Goal: Task Accomplishment & Management: Manage account settings

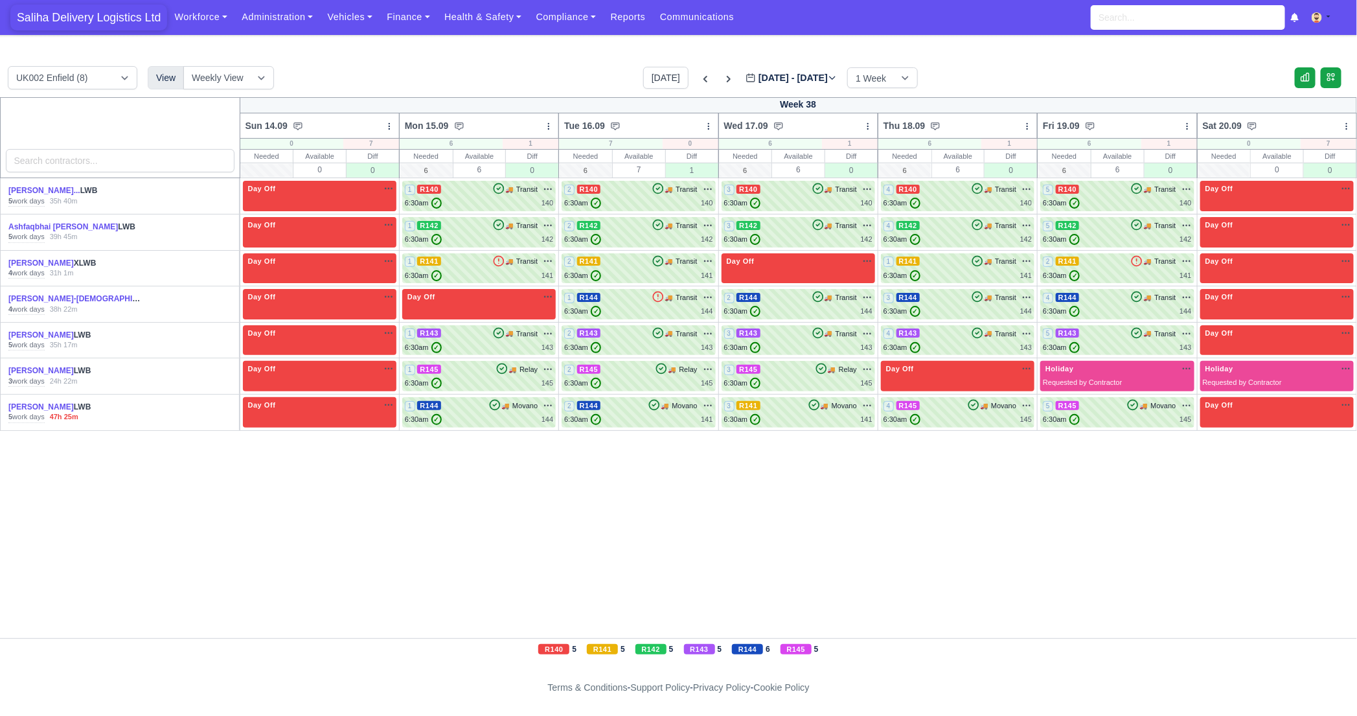
drag, startPoint x: 97, startPoint y: 18, endPoint x: 99, endPoint y: 8, distance: 9.9
click at [97, 18] on span "Saliha Delivery Logistics Ltd" at bounding box center [88, 18] width 157 height 26
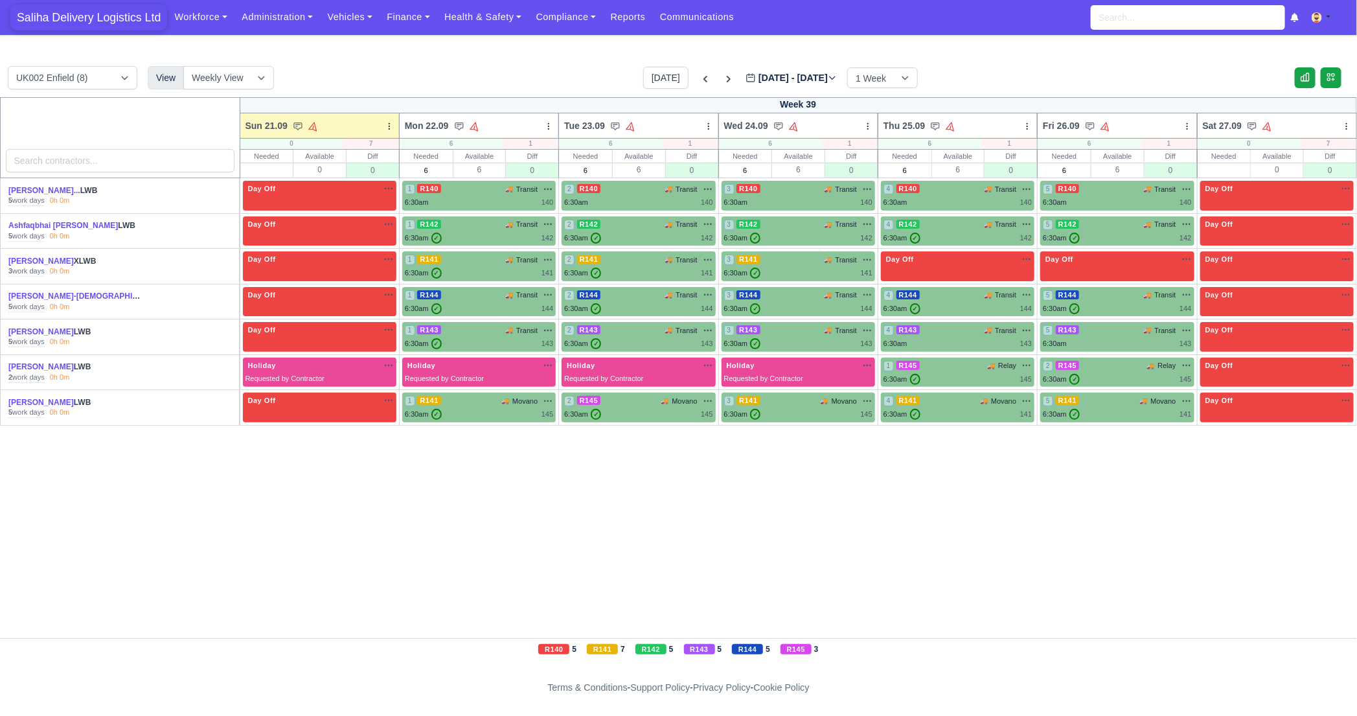
click at [128, 14] on span "Saliha Delivery Logistics Ltd" at bounding box center [88, 18] width 157 height 26
click at [256, 175] on input "text" at bounding box center [267, 170] width 52 height 13
type input "0"
click at [1238, 166] on input "text" at bounding box center [1224, 170] width 52 height 13
type input "0"
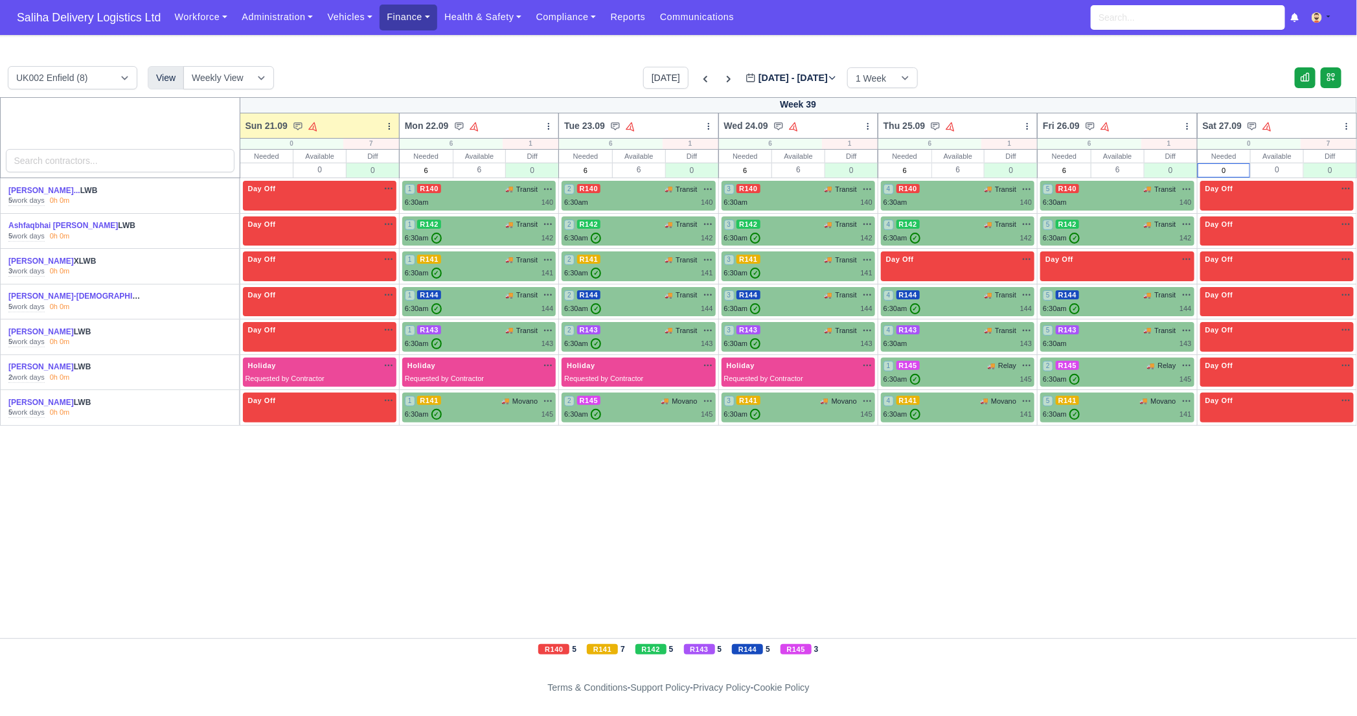
type input "0"
click at [417, 18] on link "Finance" at bounding box center [408, 17] width 58 height 25
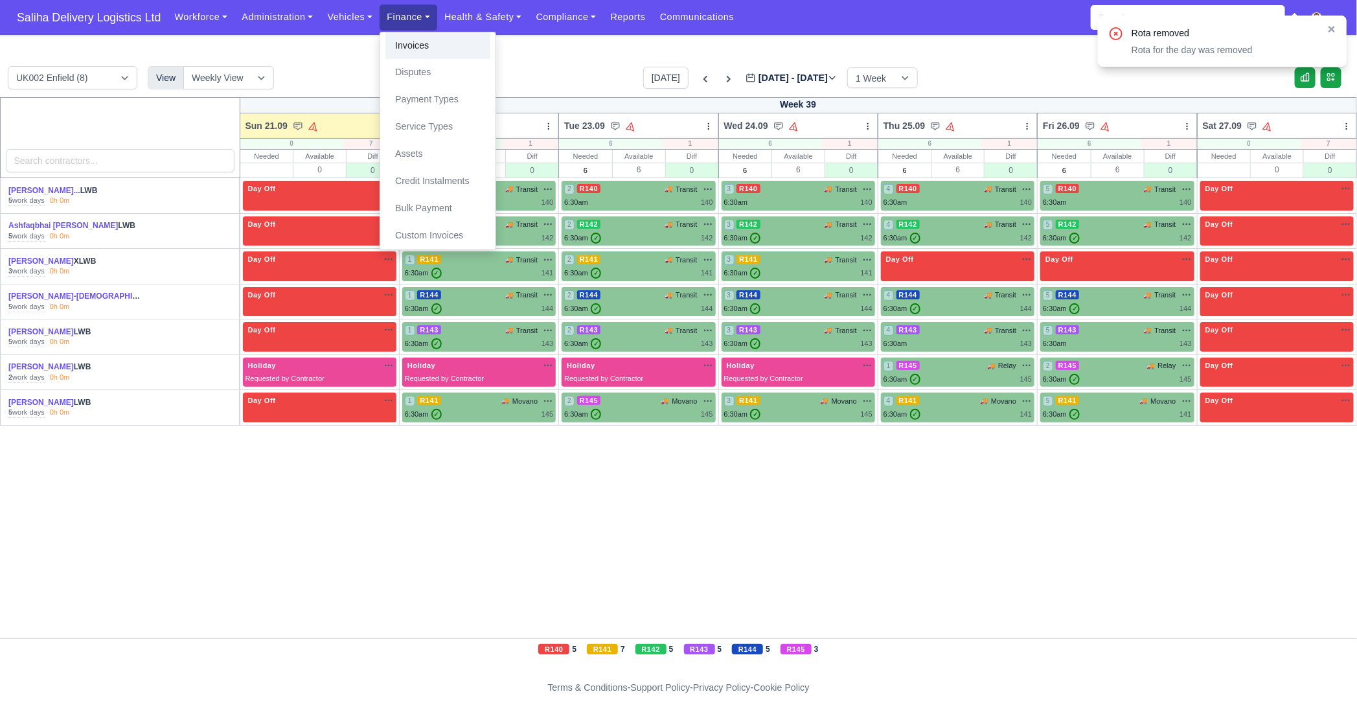
click at [417, 48] on link "Invoices" at bounding box center [437, 45] width 105 height 27
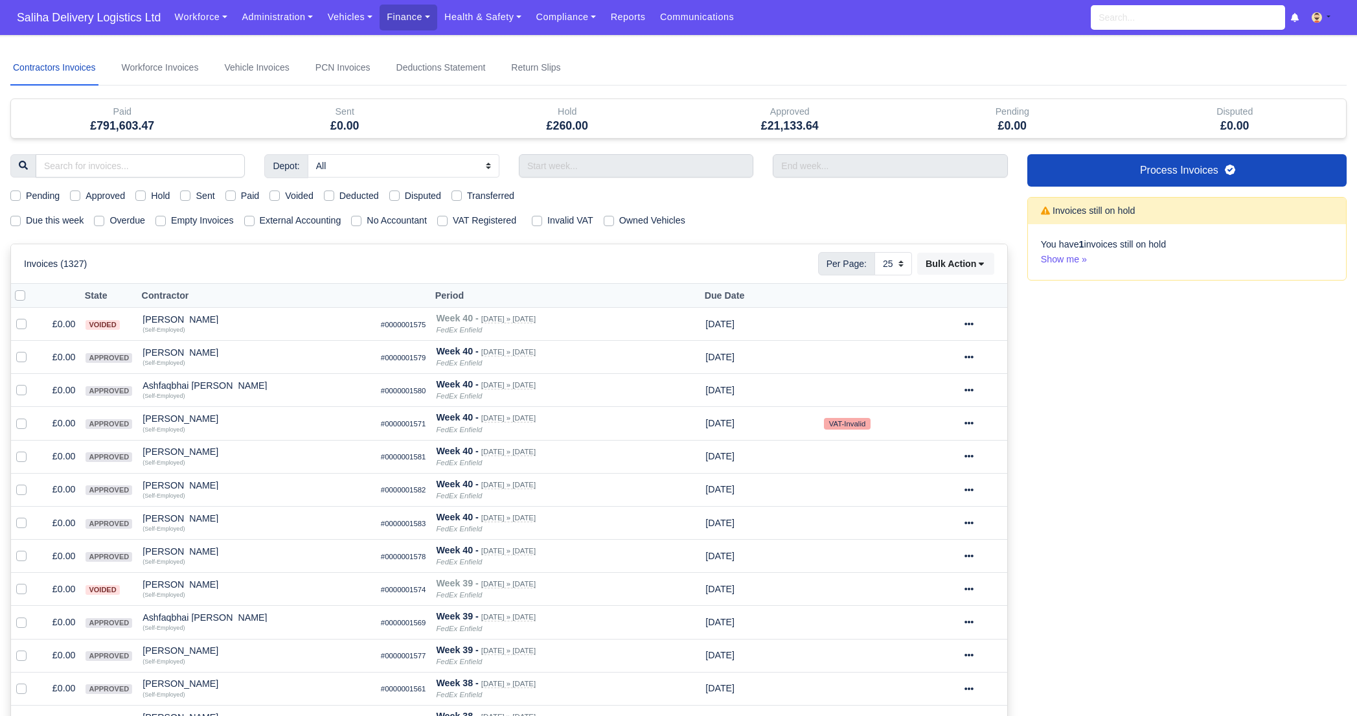
select select "25"
click at [26, 196] on label "Pending" at bounding box center [43, 195] width 34 height 15
click at [16, 196] on input "Pending" at bounding box center [15, 193] width 10 height 10
checkbox input "true"
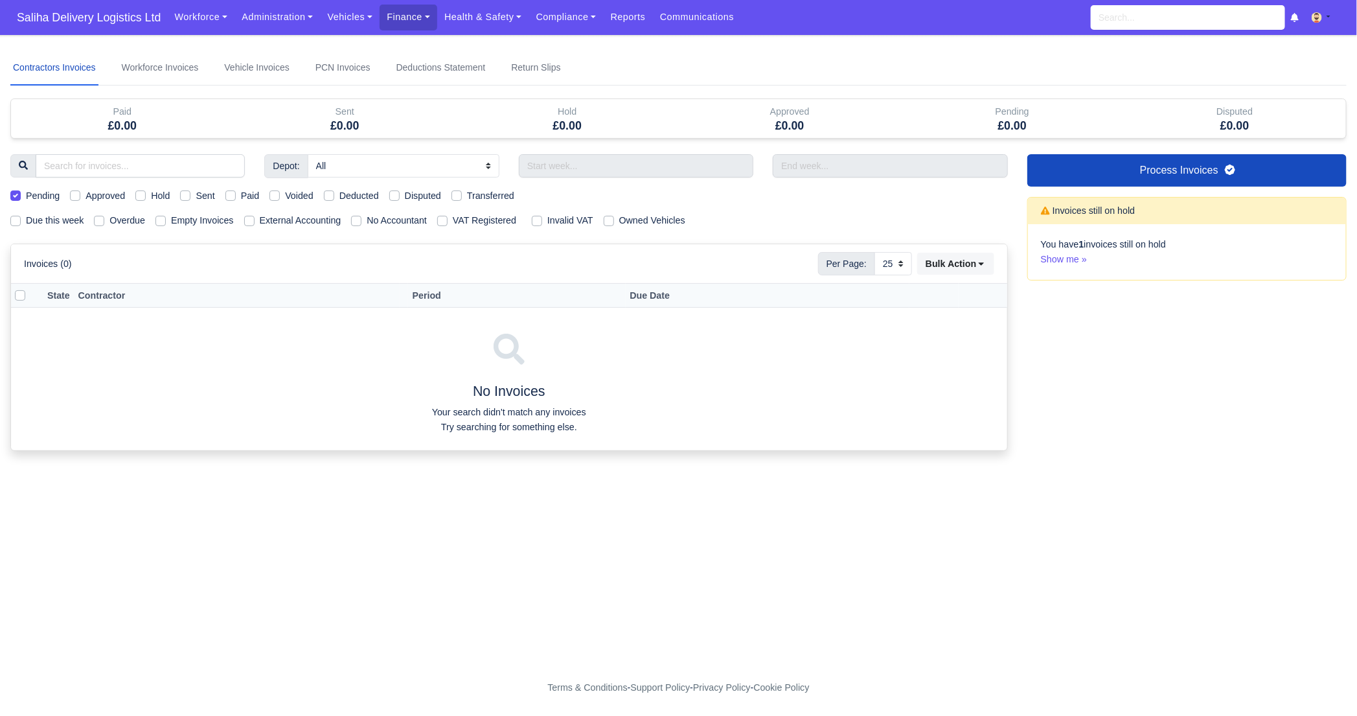
click at [26, 196] on label "Pending" at bounding box center [43, 195] width 34 height 15
click at [16, 196] on input "Pending" at bounding box center [15, 193] width 10 height 10
checkbox input "false"
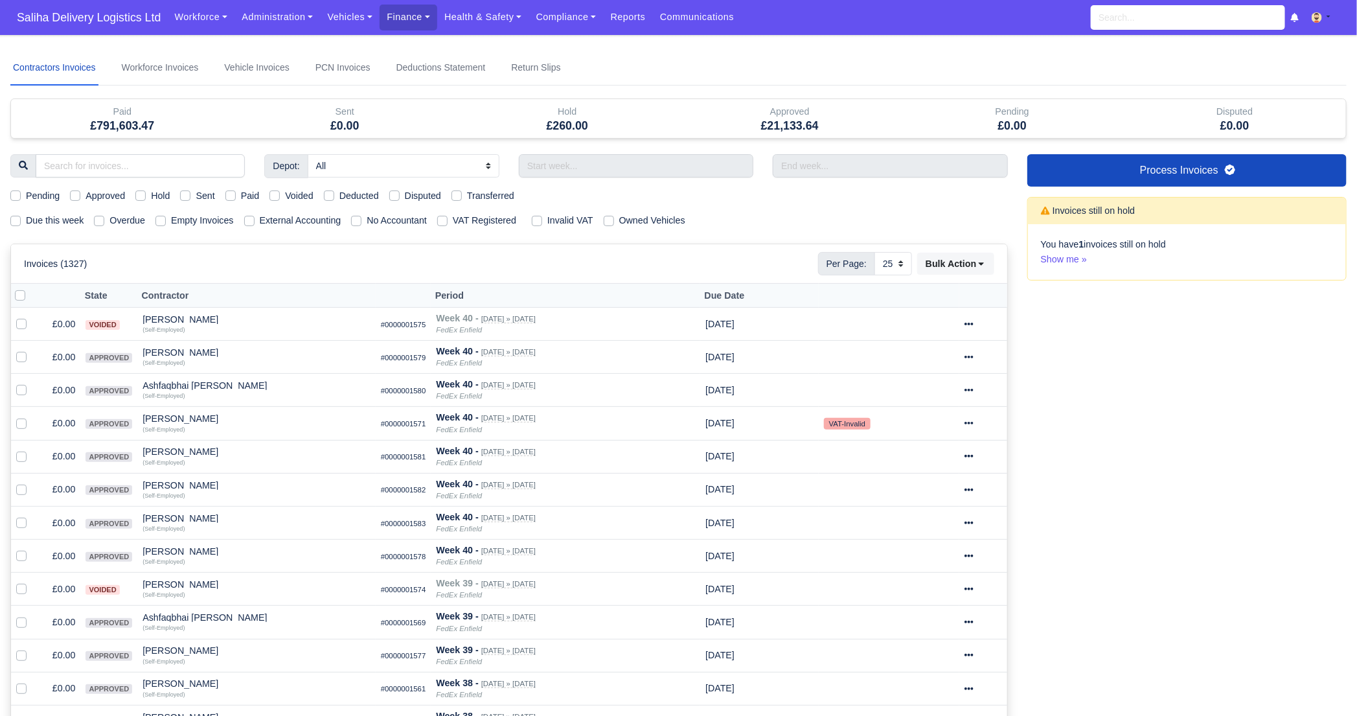
click at [26, 219] on label "Due this week" at bounding box center [55, 220] width 58 height 15
click at [17, 219] on input "Due this week" at bounding box center [15, 218] width 10 height 10
checkbox input "true"
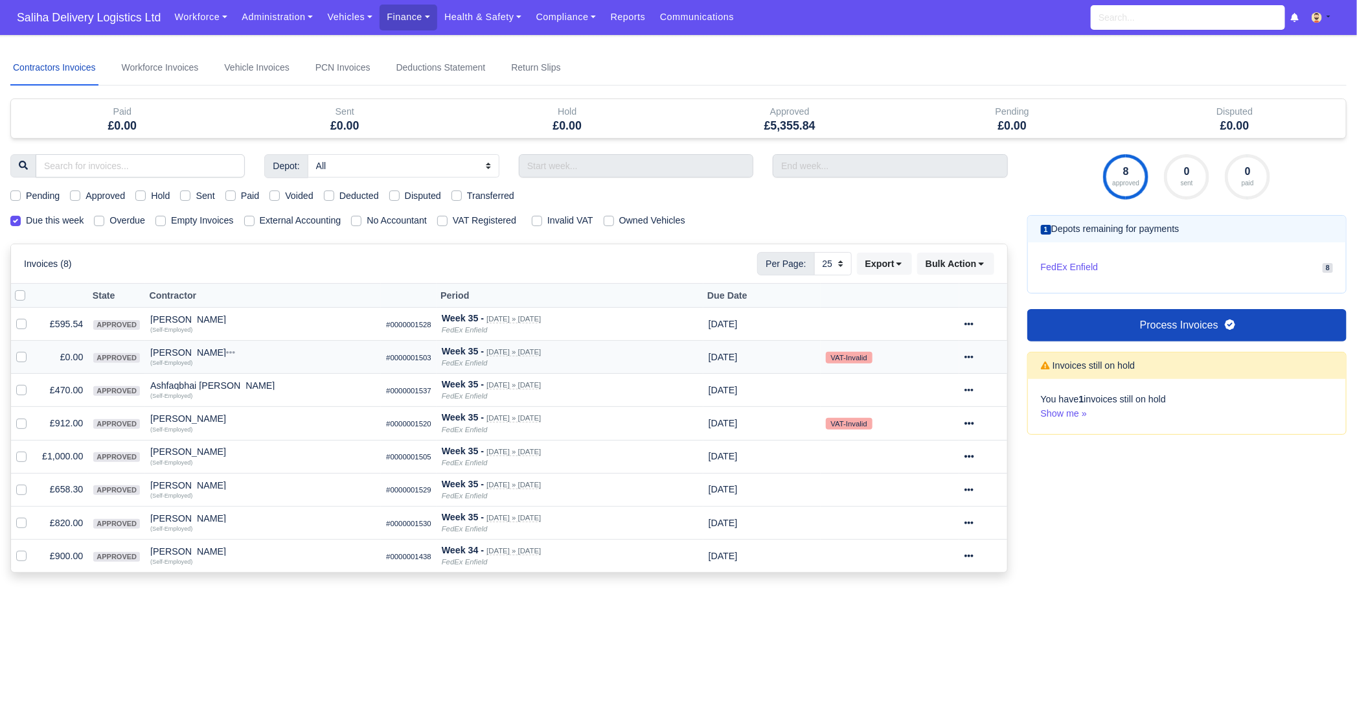
click at [32, 350] on label at bounding box center [32, 350] width 0 height 0
click at [19, 355] on input "checkbox" at bounding box center [21, 355] width 10 height 10
checkbox input "true"
click at [973, 357] on icon at bounding box center [968, 356] width 9 height 9
click at [927, 468] on button "Void" at bounding box center [934, 467] width 115 height 20
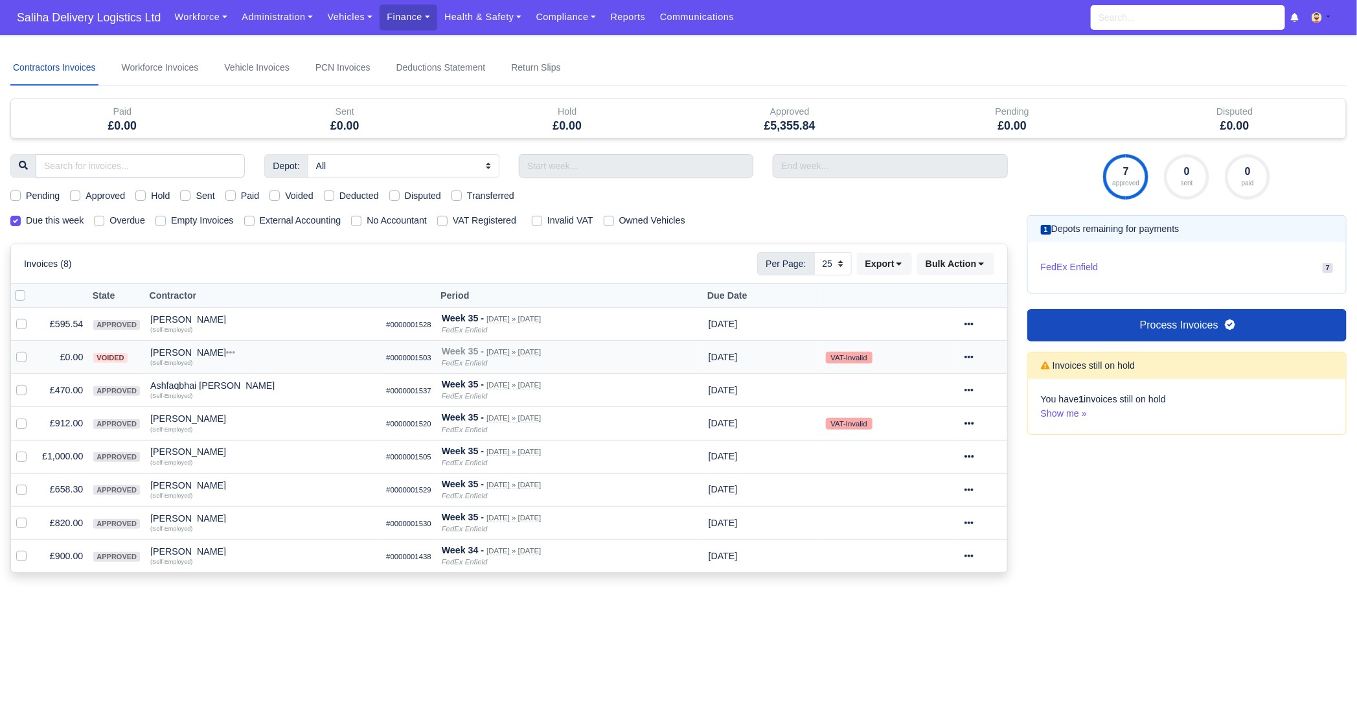
click at [82, 194] on div "Approved" at bounding box center [97, 195] width 55 height 15
click at [85, 195] on label "Approved" at bounding box center [104, 195] width 39 height 15
click at [74, 195] on input "Approved" at bounding box center [75, 193] width 10 height 10
checkbox input "true"
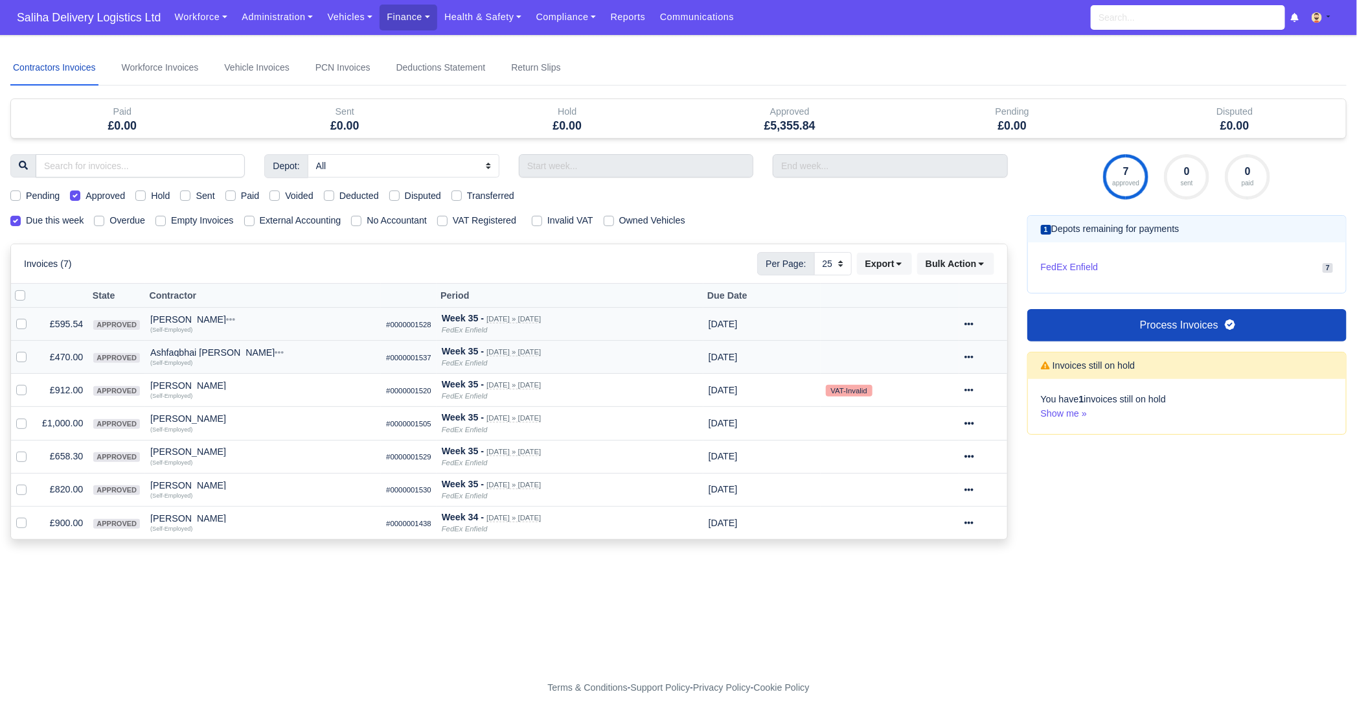
click at [973, 326] on icon at bounding box center [968, 323] width 9 height 9
click at [949, 360] on link "Show Invoice" at bounding box center [934, 364] width 115 height 20
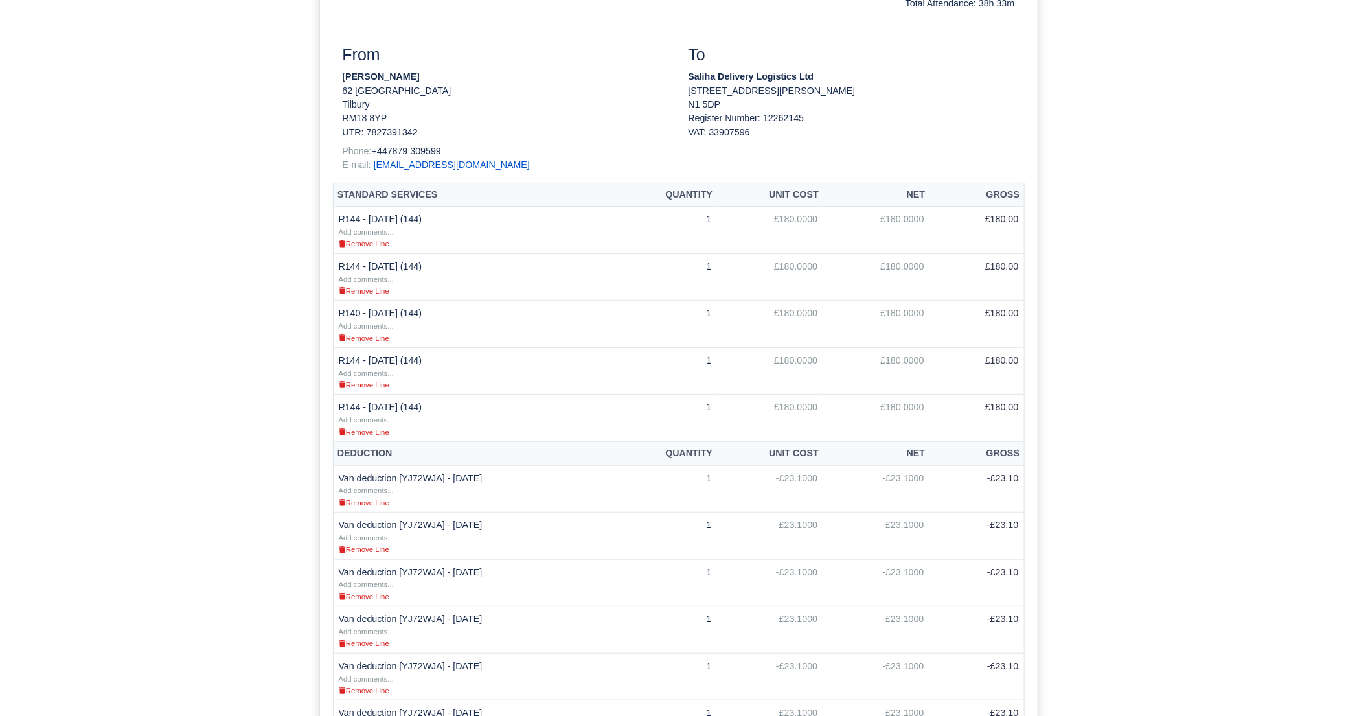
scroll to position [43, 0]
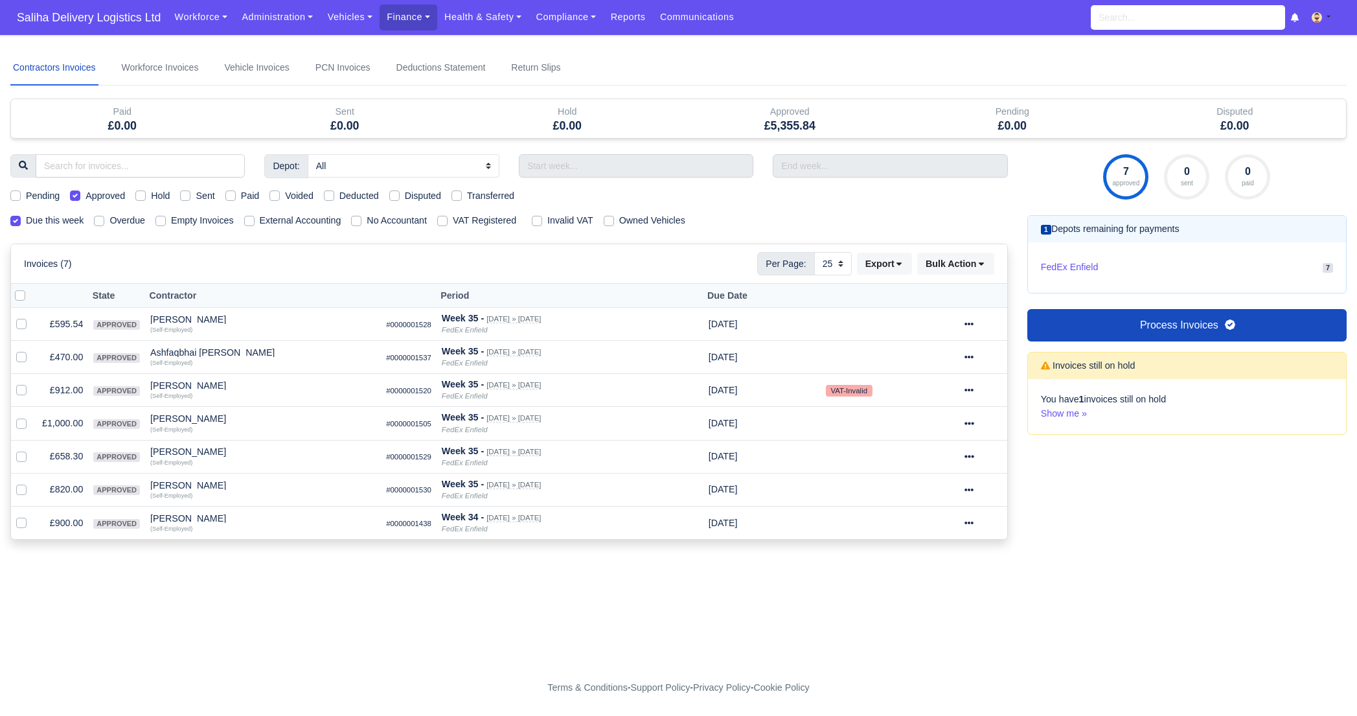
select select "25"
click at [65, 21] on span "Saliha Delivery Logistics Ltd" at bounding box center [88, 18] width 157 height 26
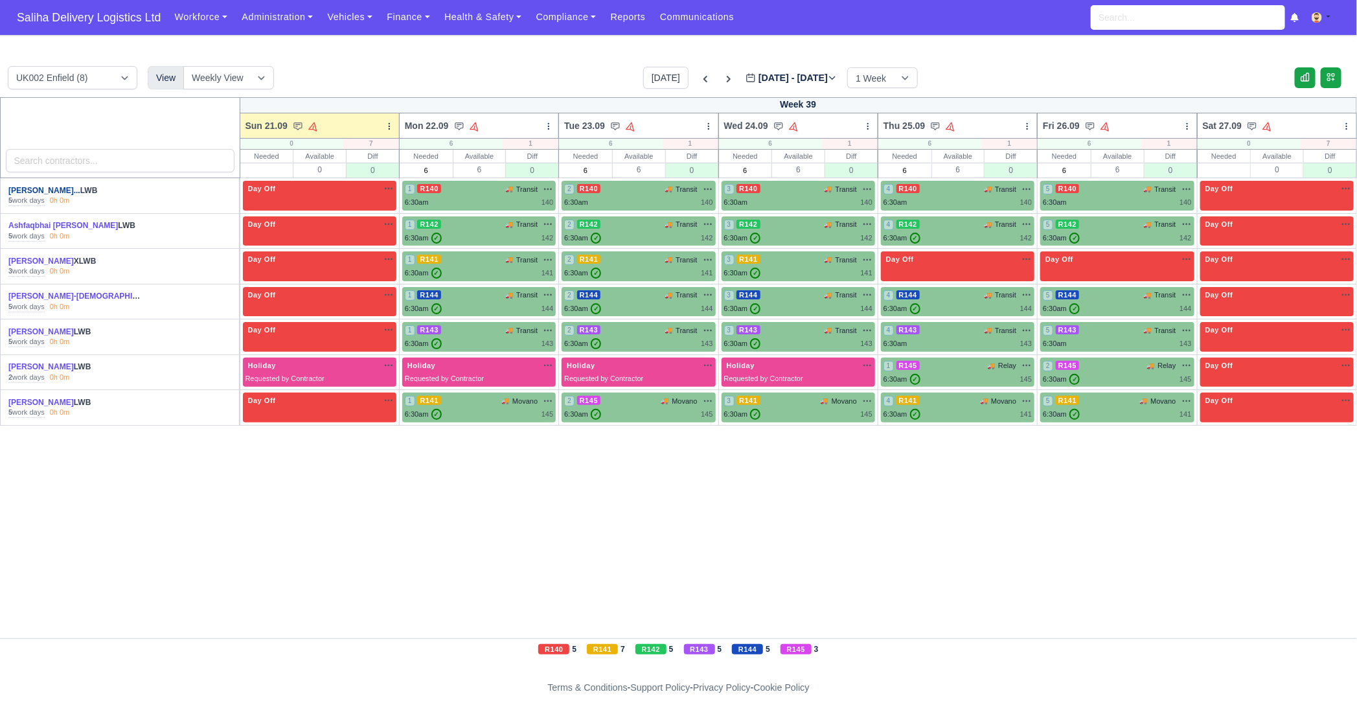
click at [38, 190] on link "[PERSON_NAME]..." at bounding box center [44, 190] width 72 height 9
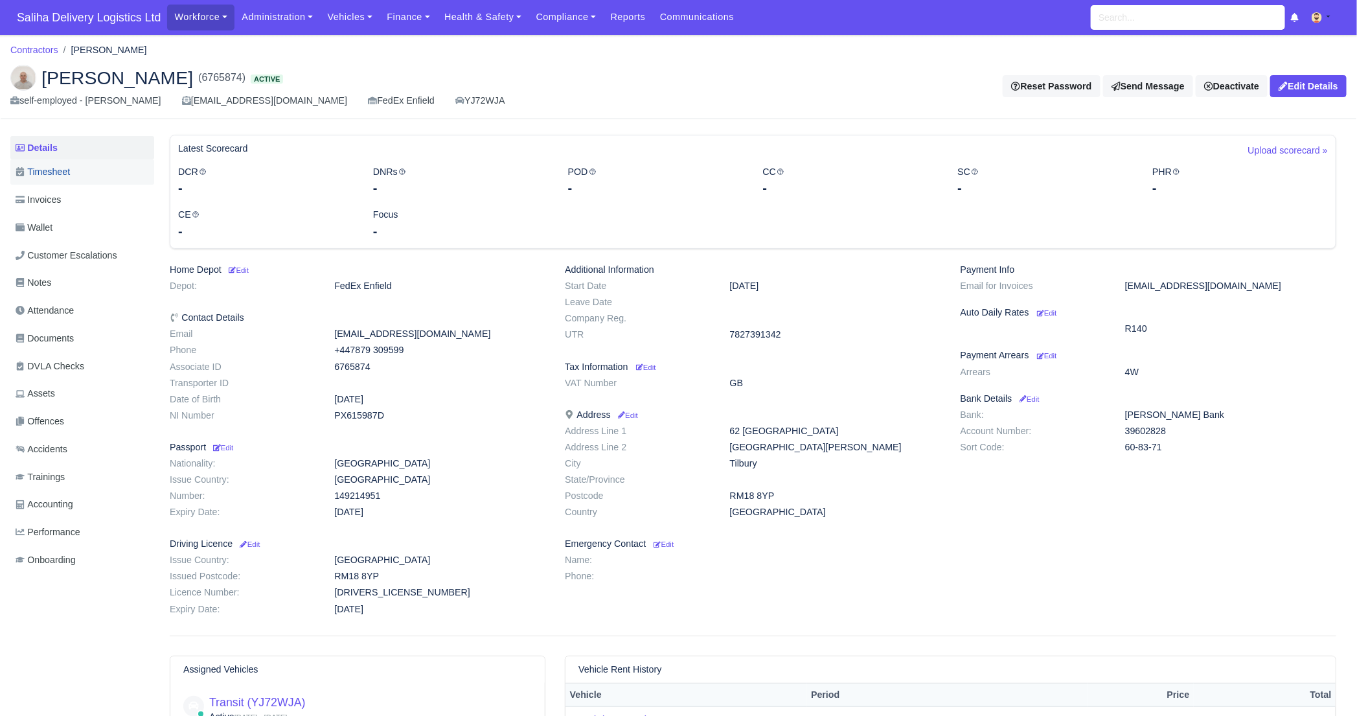
click at [63, 179] on span "Timesheet" at bounding box center [43, 171] width 54 height 15
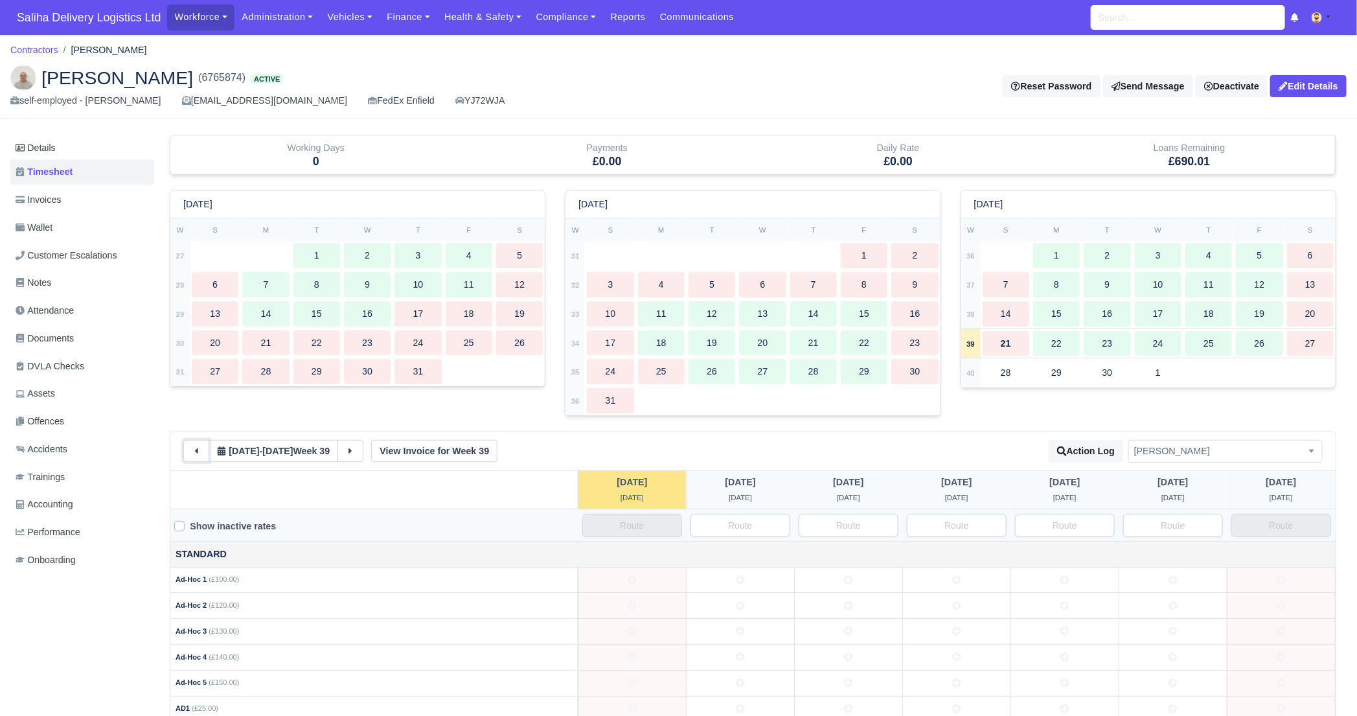
click at [195, 449] on icon at bounding box center [196, 450] width 3 height 5
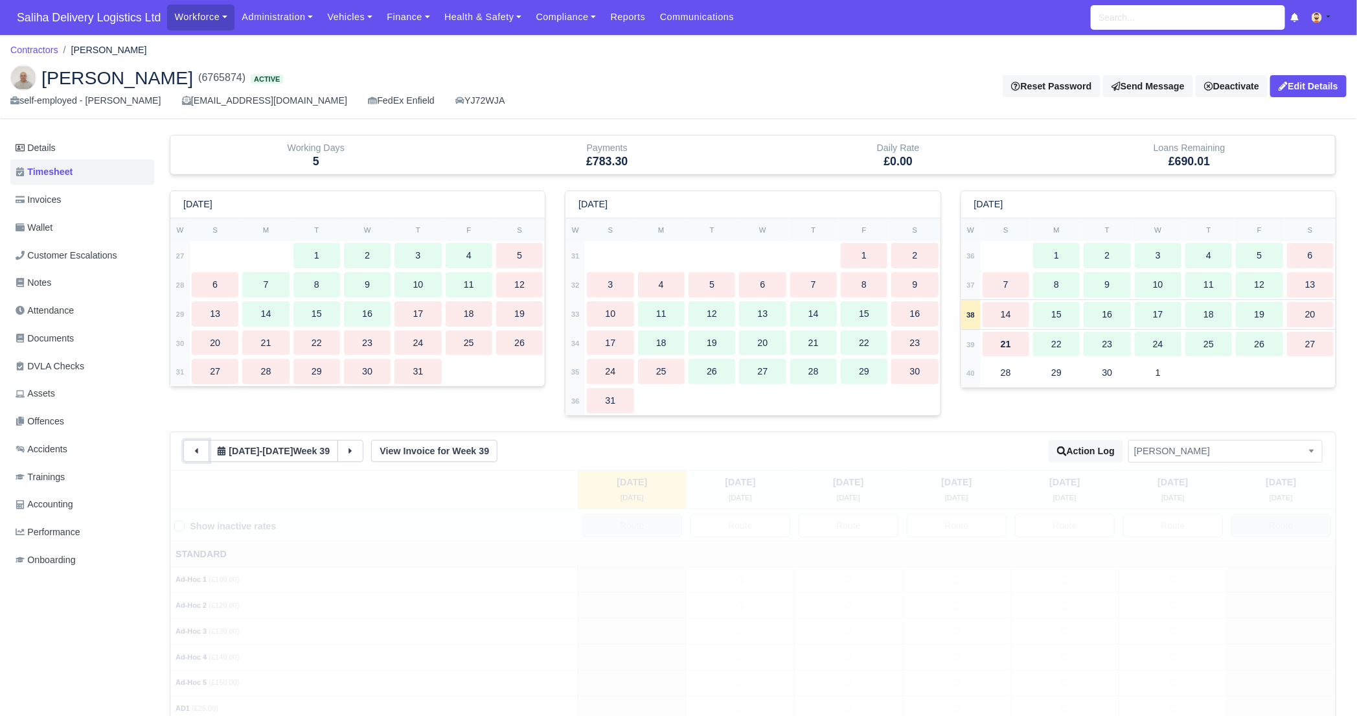
type input "1"
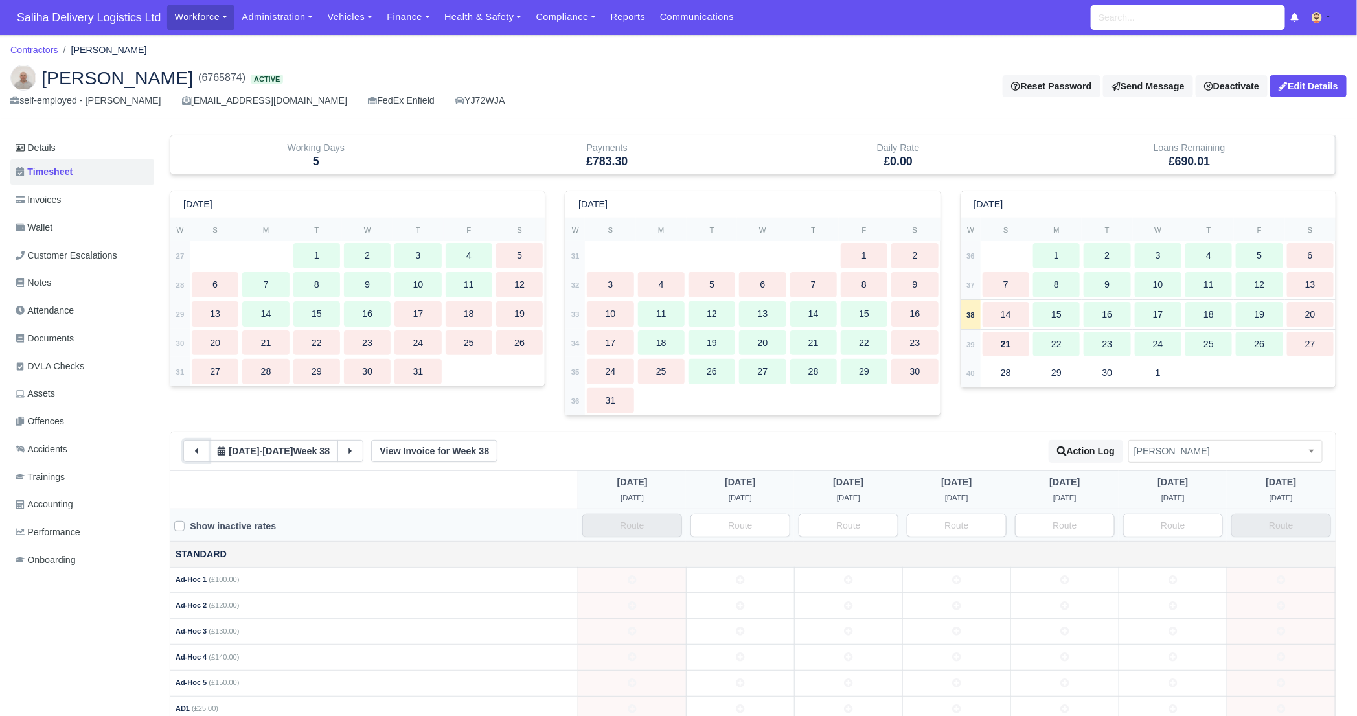
click at [195, 449] on icon at bounding box center [196, 450] width 3 height 5
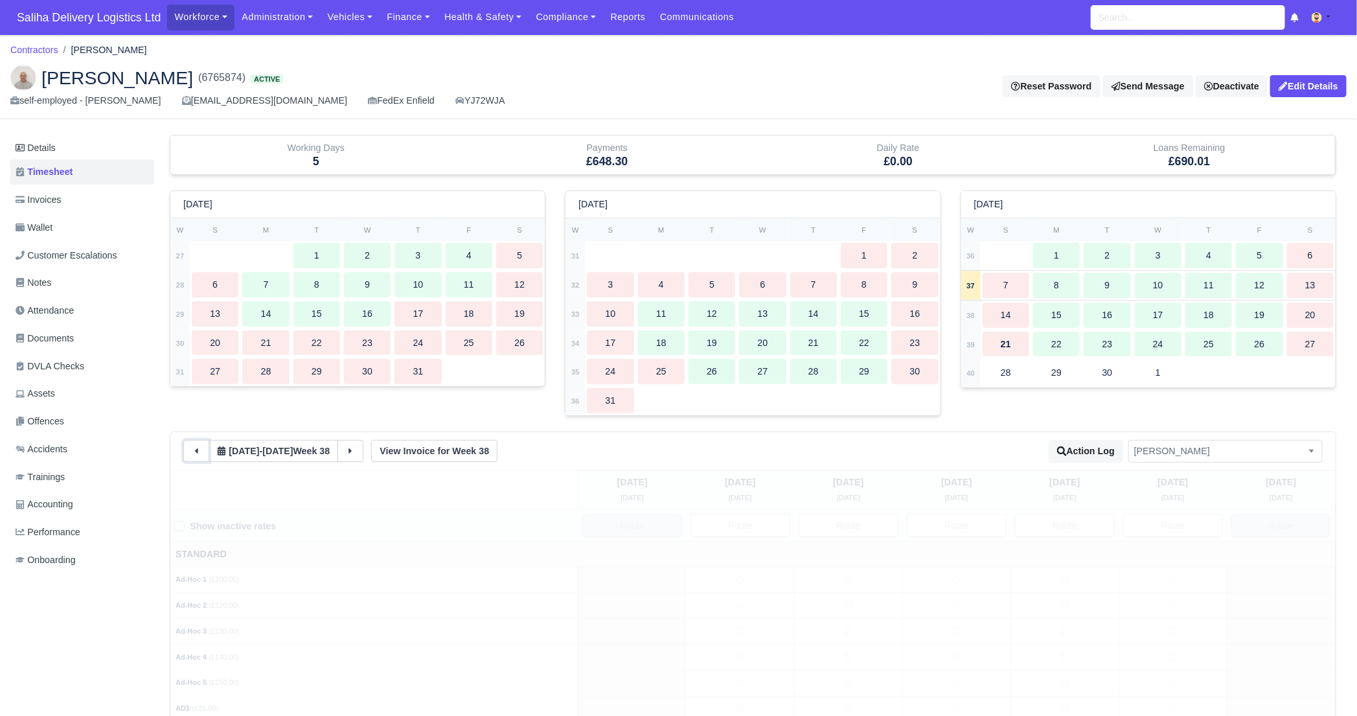
type input "1"
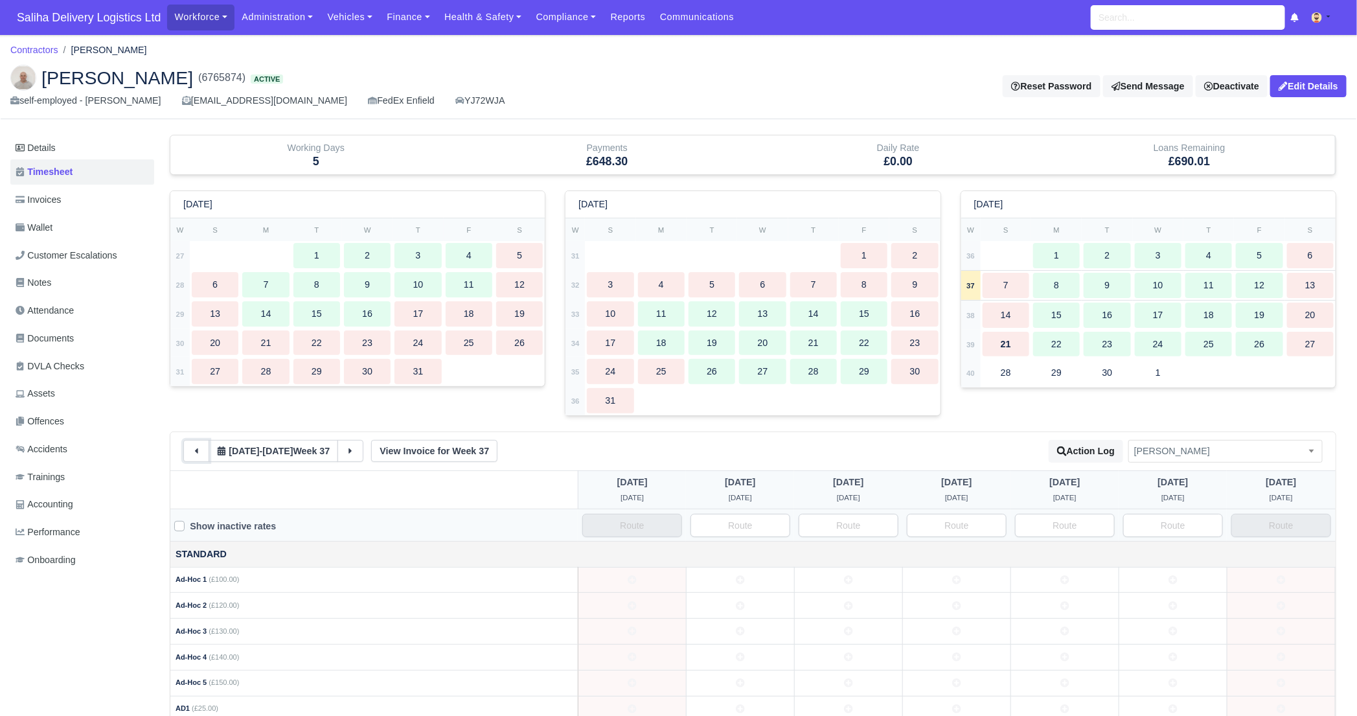
click at [195, 449] on icon at bounding box center [196, 450] width 9 height 9
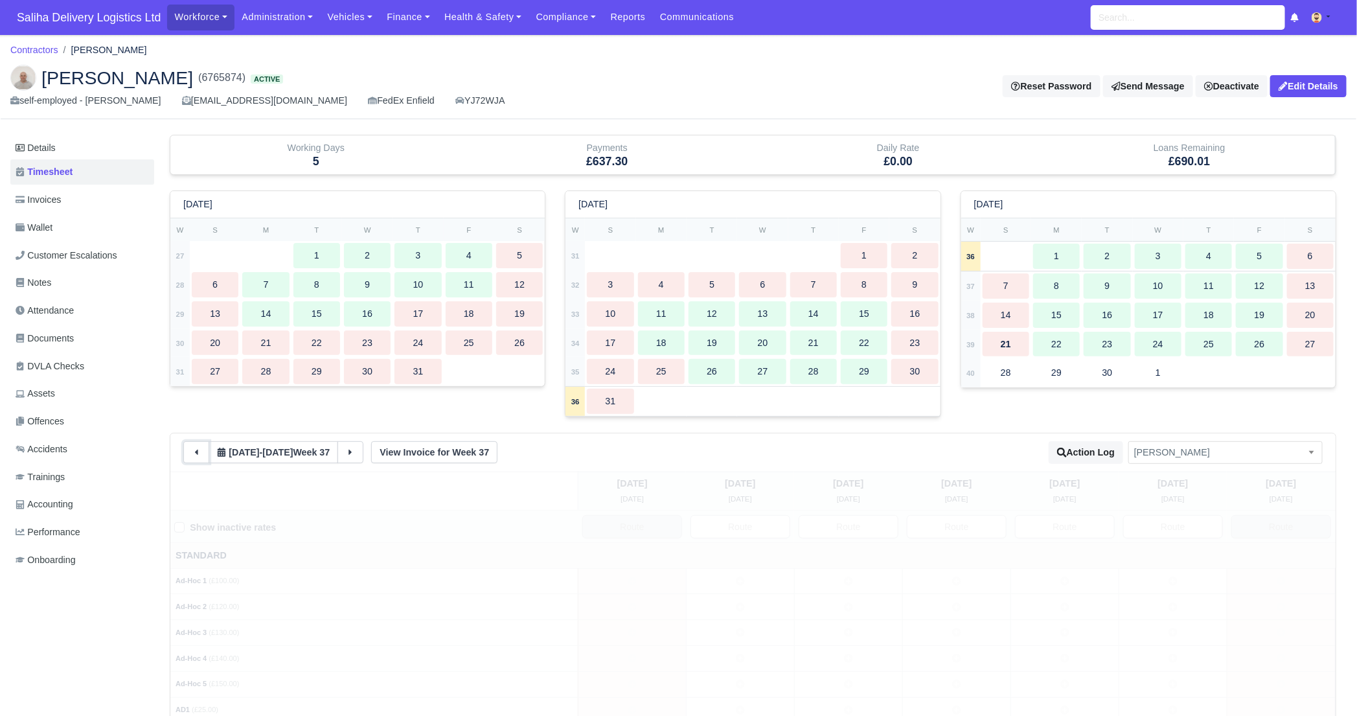
click at [195, 449] on icon at bounding box center [196, 451] width 9 height 9
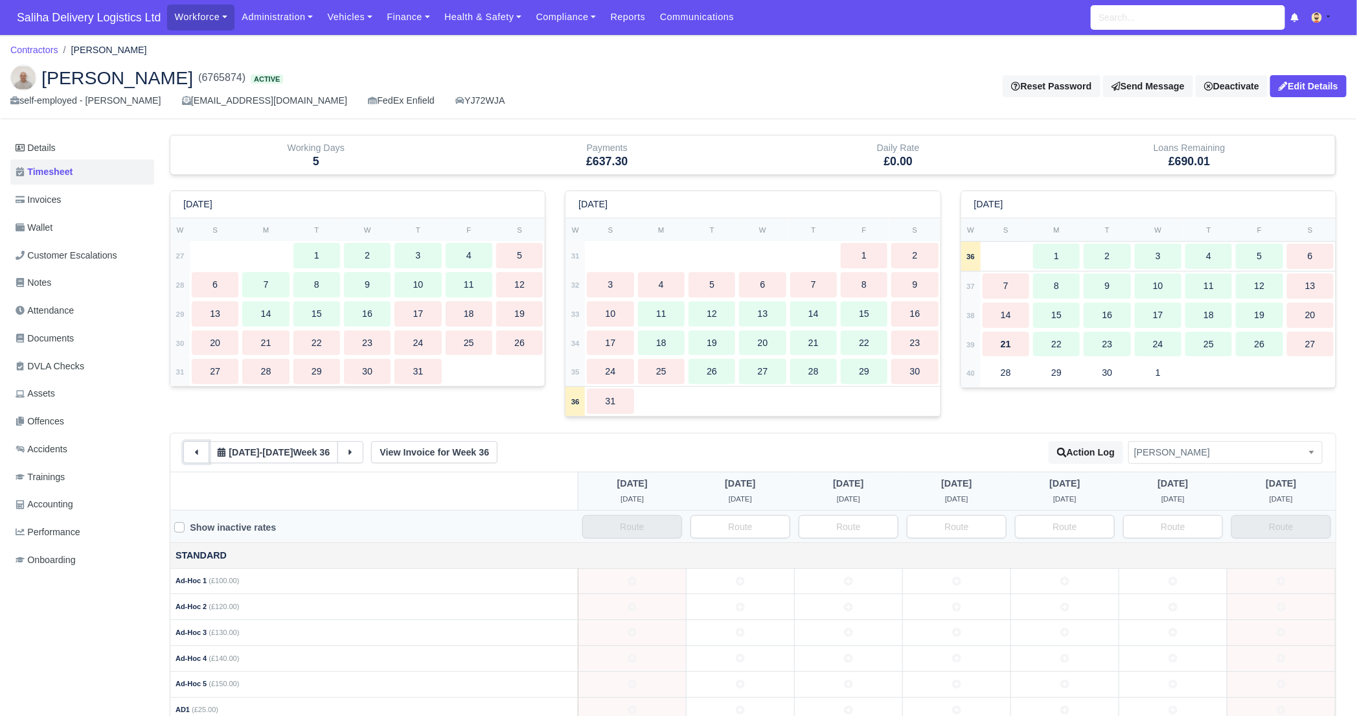
click at [195, 449] on icon at bounding box center [196, 451] width 9 height 9
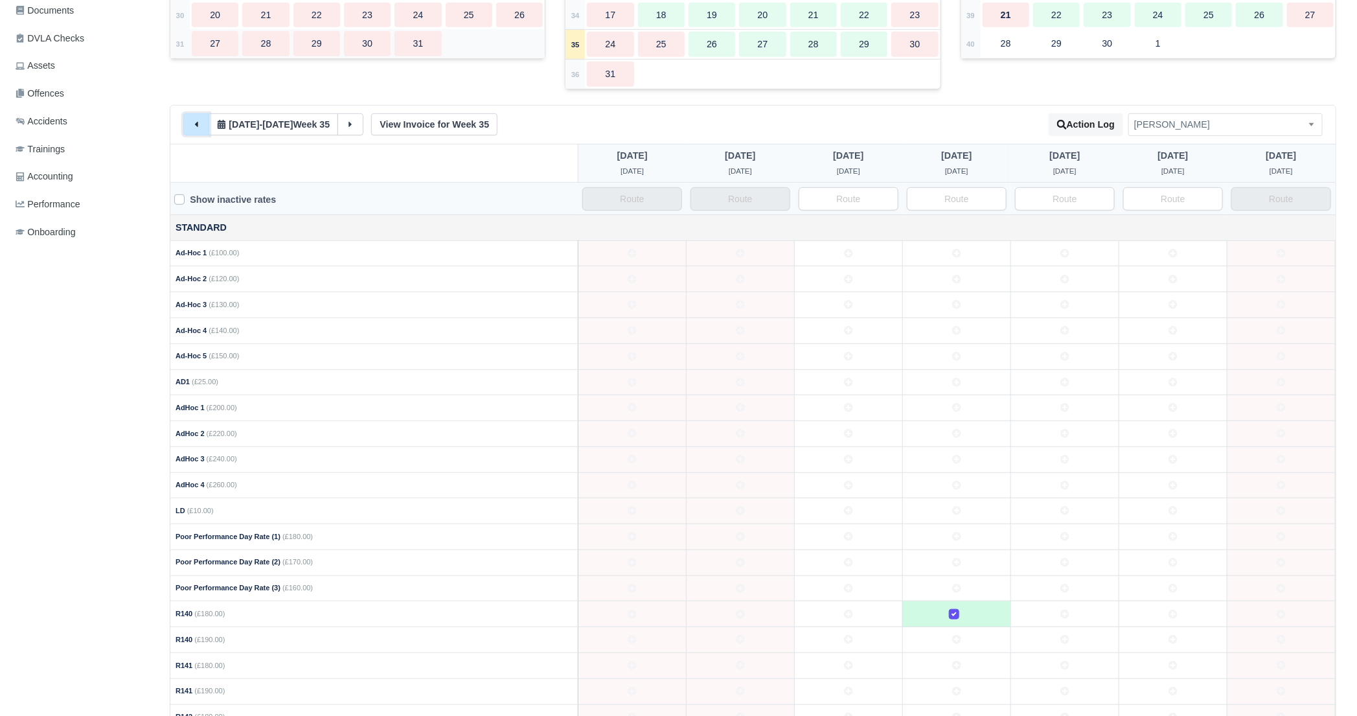
scroll to position [324, 0]
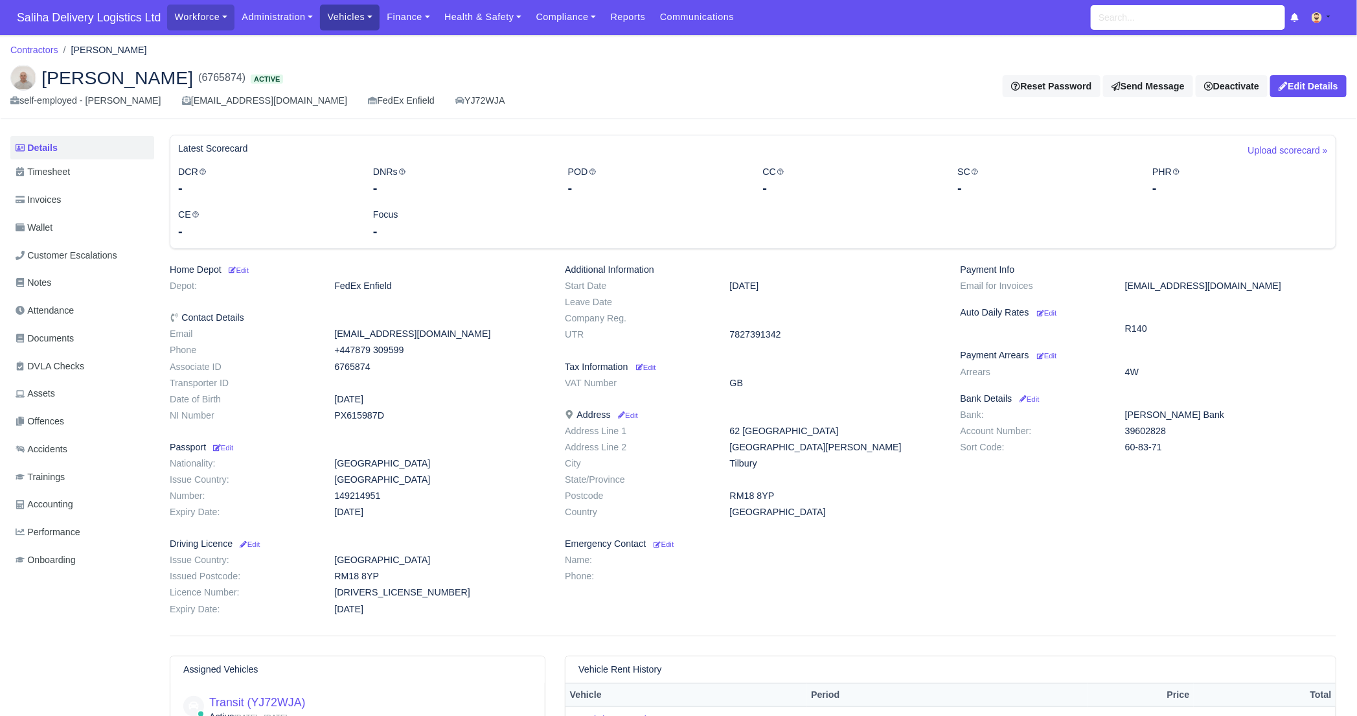
click at [368, 15] on link "Vehicles" at bounding box center [350, 17] width 60 height 25
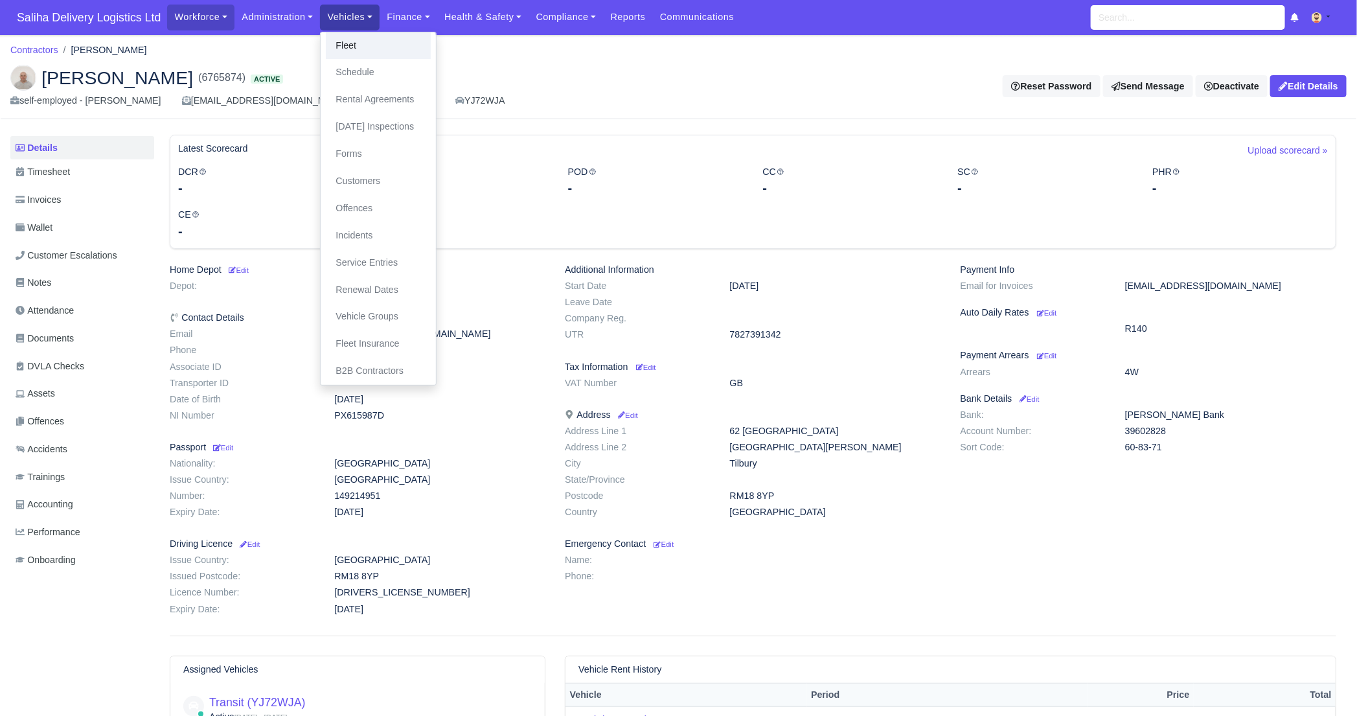
click at [369, 42] on link "Fleet" at bounding box center [378, 45] width 105 height 27
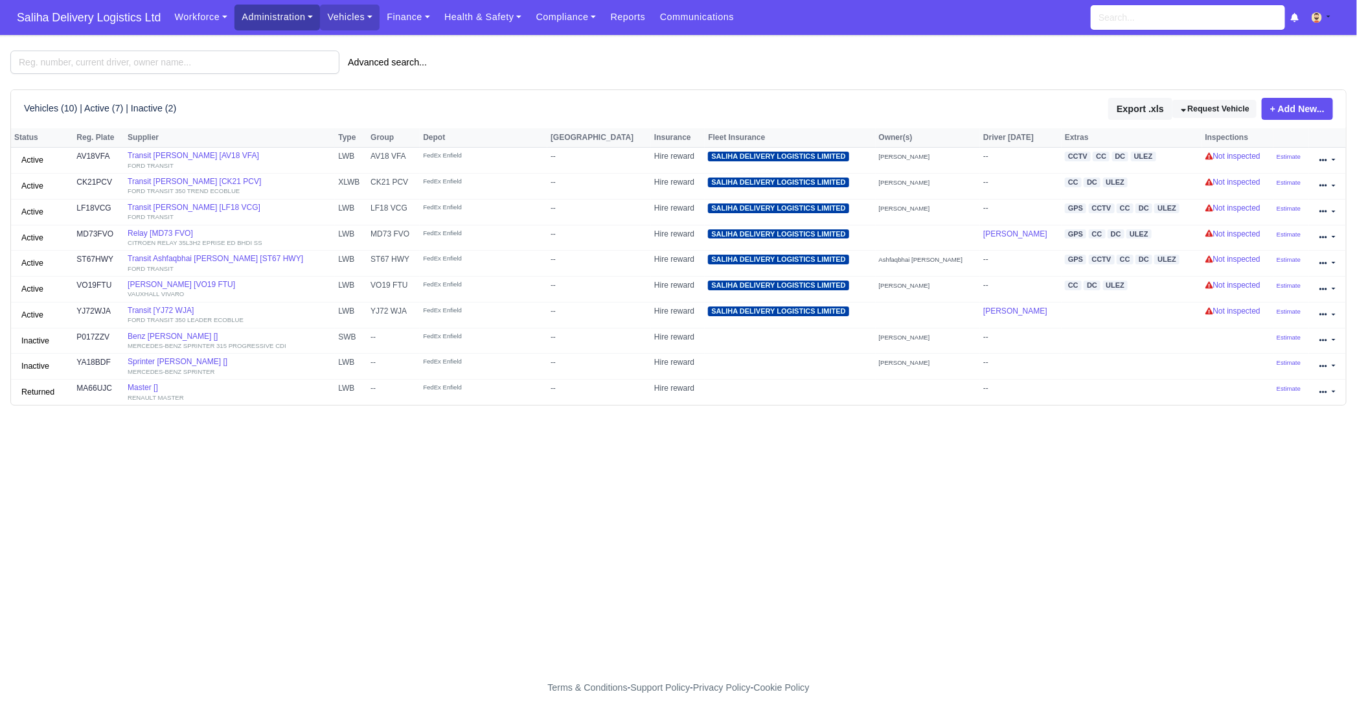
click at [273, 22] on link "Administration" at bounding box center [276, 17] width 85 height 25
click at [273, 102] on link "Management" at bounding box center [292, 99] width 105 height 27
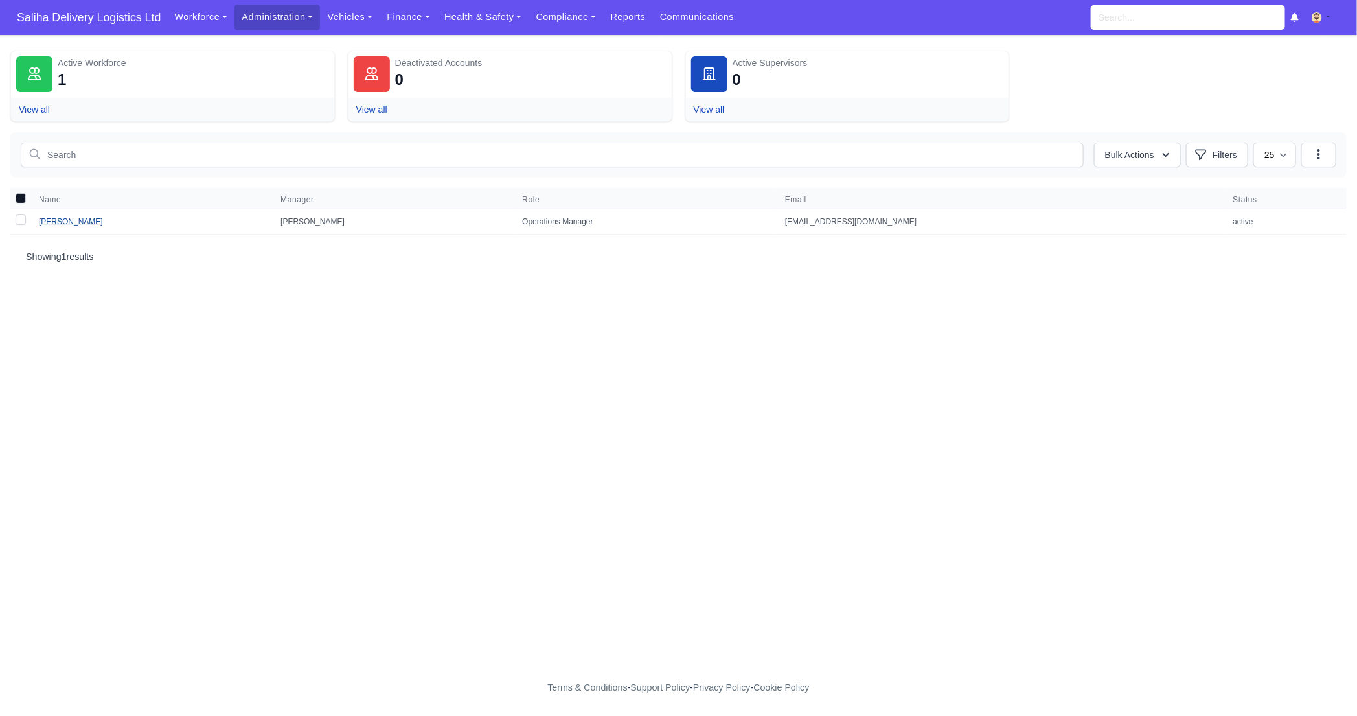
click at [53, 217] on link "[PERSON_NAME]" at bounding box center [71, 221] width 64 height 9
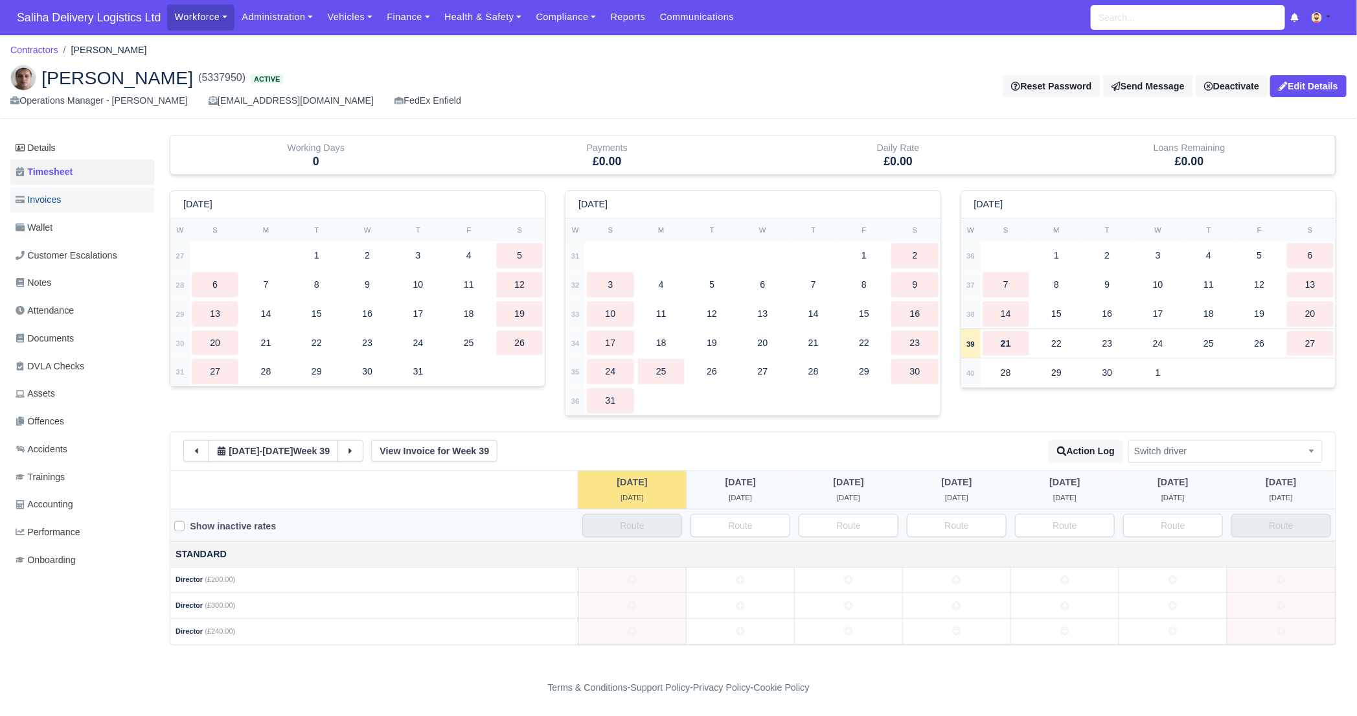
click at [60, 196] on span "Invoices" at bounding box center [38, 199] width 45 height 15
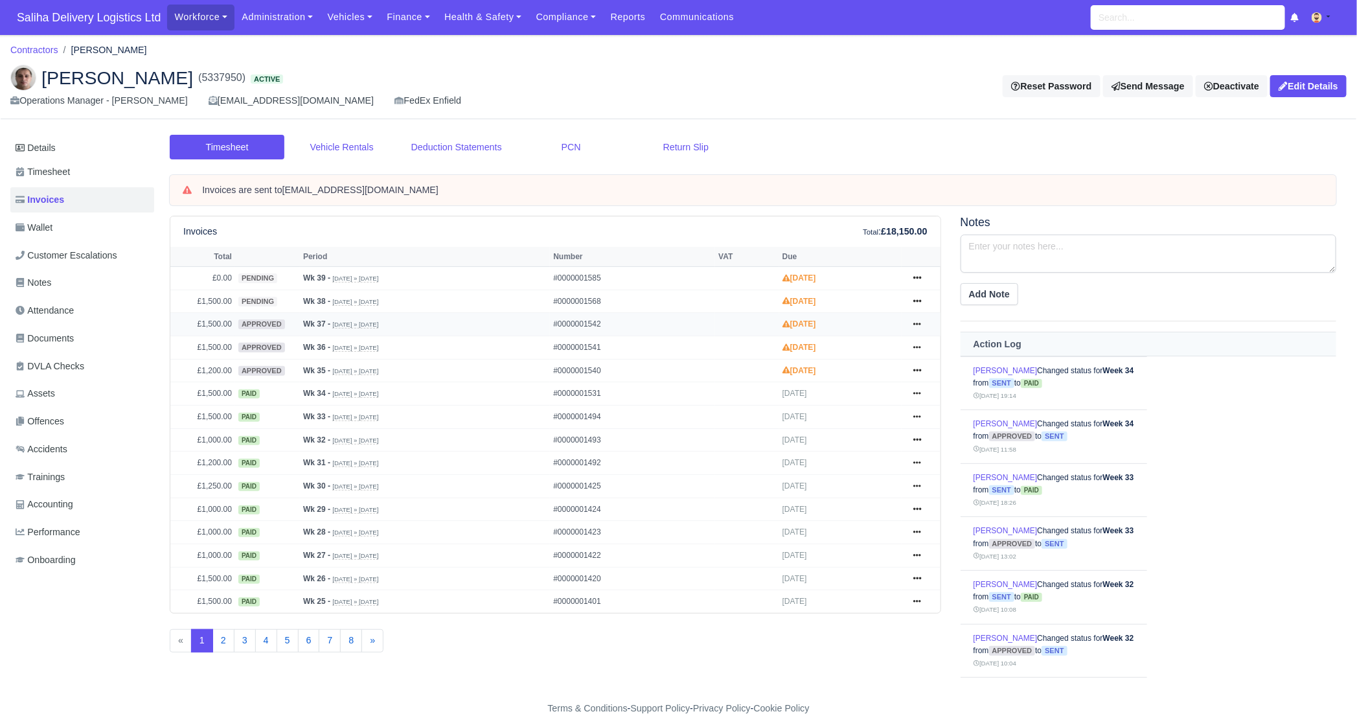
scroll to position [19, 0]
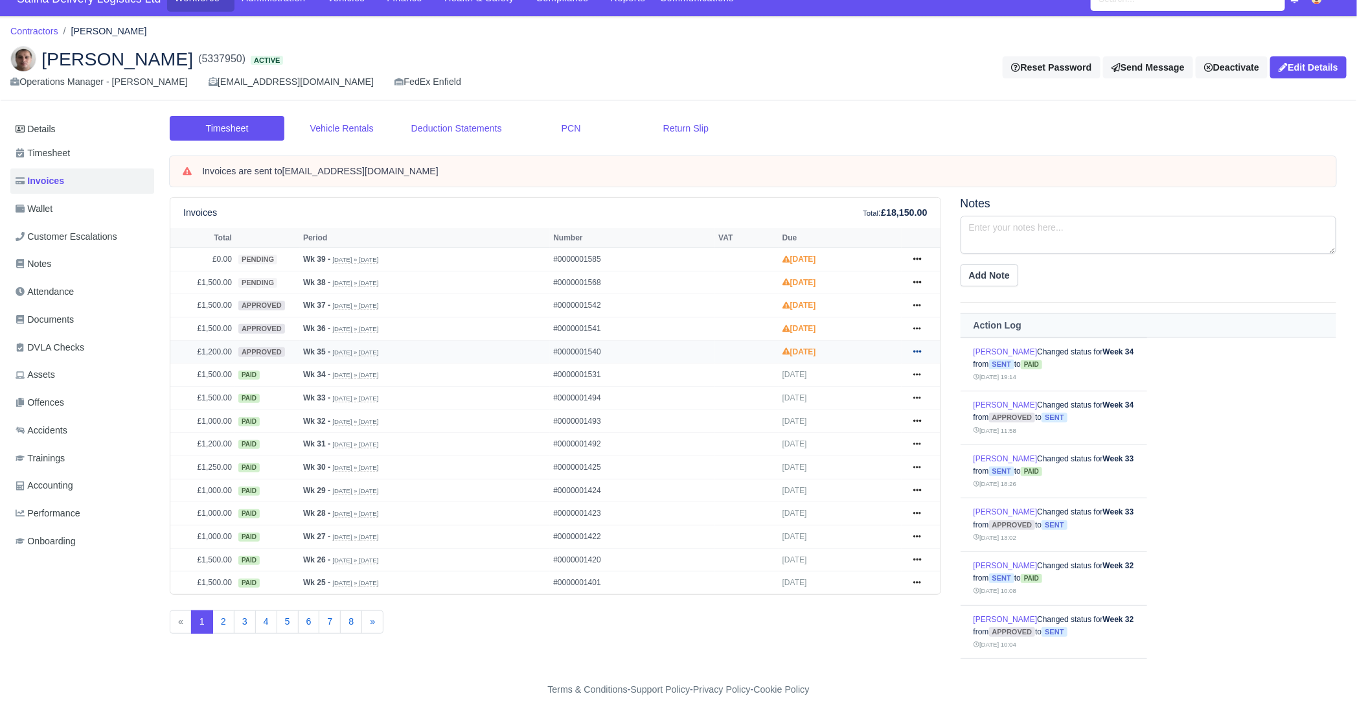
click at [916, 348] on icon at bounding box center [917, 351] width 8 height 8
click at [854, 396] on link "Send" at bounding box center [867, 403] width 115 height 27
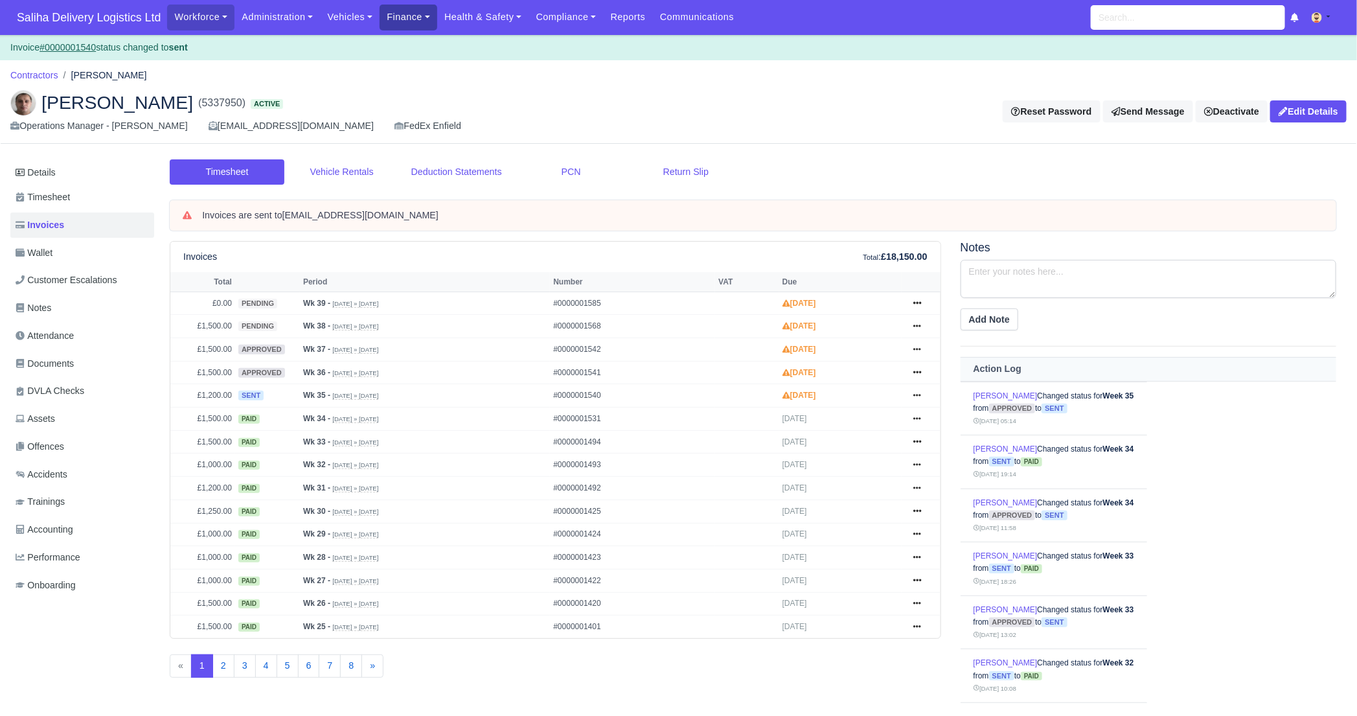
click at [412, 13] on link "Finance" at bounding box center [408, 17] width 58 height 25
click at [415, 47] on link "Invoices" at bounding box center [437, 45] width 105 height 27
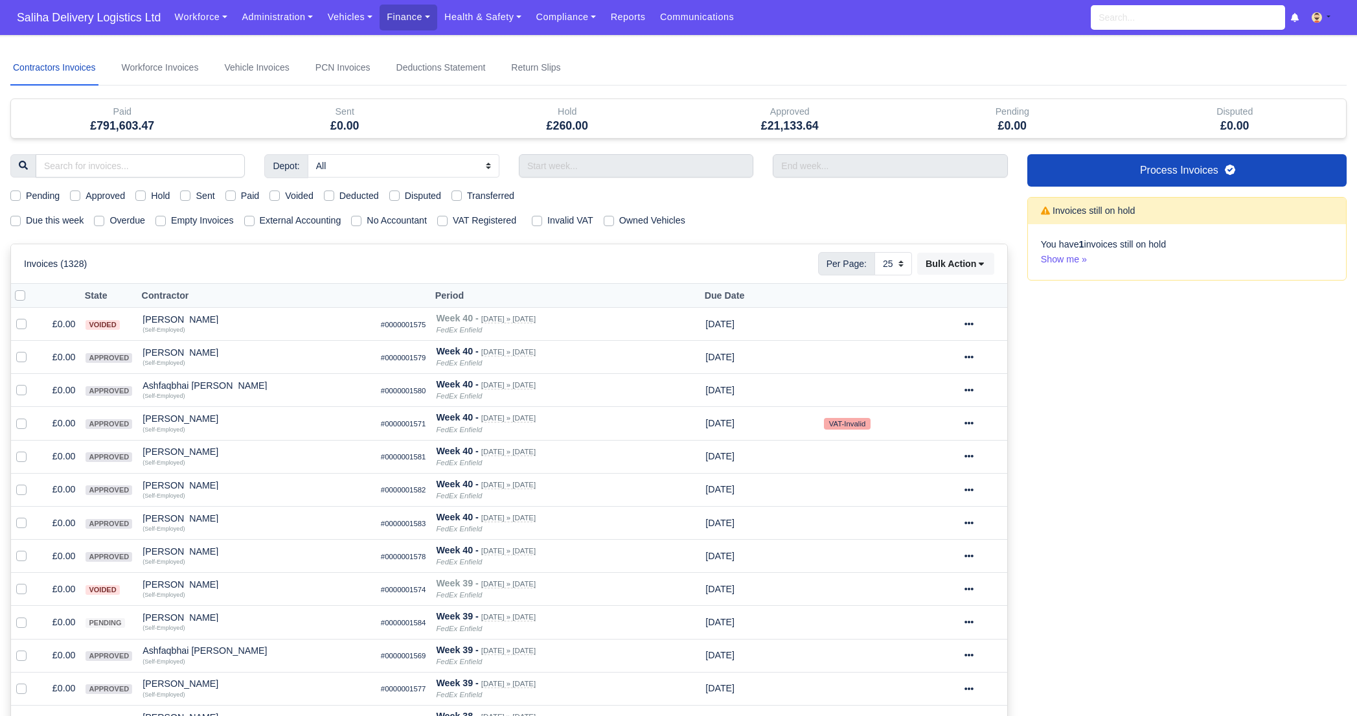
select select "25"
click at [26, 217] on label "Due this week" at bounding box center [55, 220] width 58 height 15
click at [12, 217] on input "Due this week" at bounding box center [15, 218] width 10 height 10
checkbox input "true"
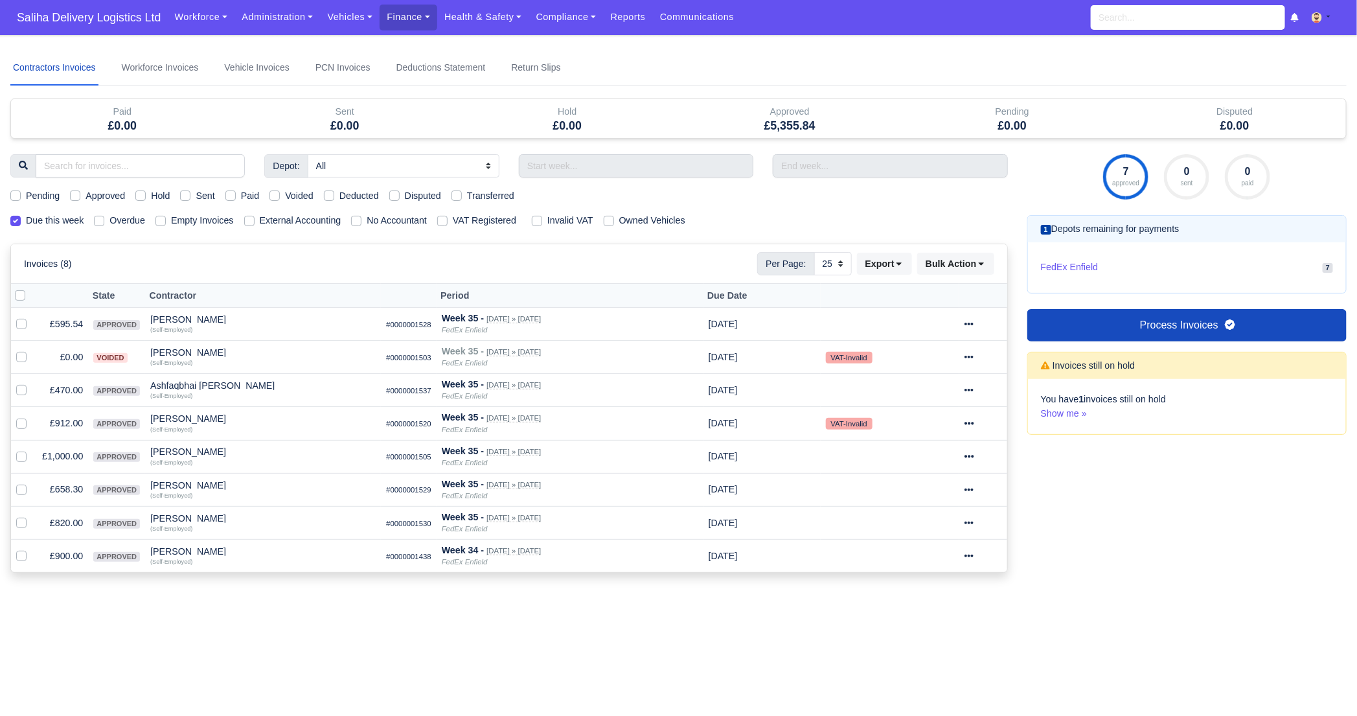
click at [85, 194] on label "Approved" at bounding box center [104, 195] width 39 height 15
click at [74, 194] on input "Approved" at bounding box center [75, 193] width 10 height 10
checkbox input "true"
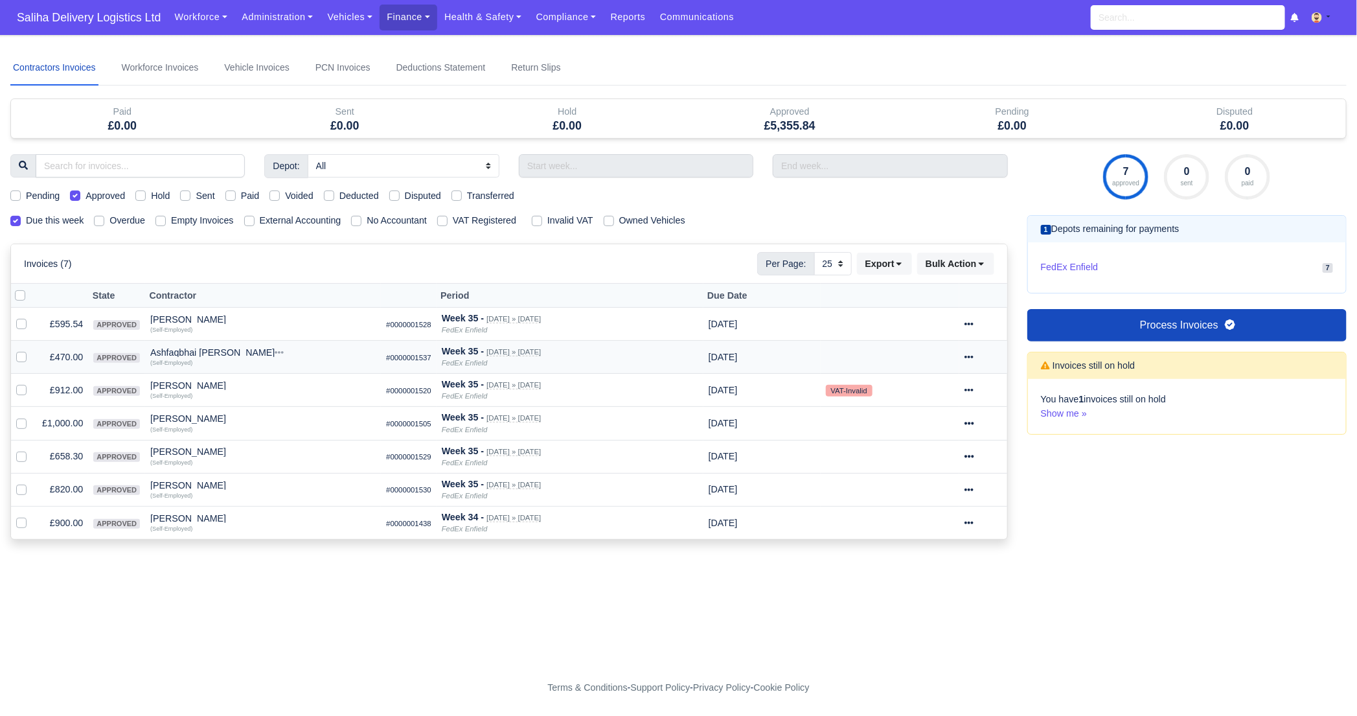
click at [973, 357] on icon at bounding box center [968, 356] width 9 height 9
click at [950, 394] on link "Show Invoice" at bounding box center [934, 397] width 115 height 20
select select "25"
click at [90, 17] on span "Saliha Delivery Logistics Ltd" at bounding box center [88, 18] width 157 height 26
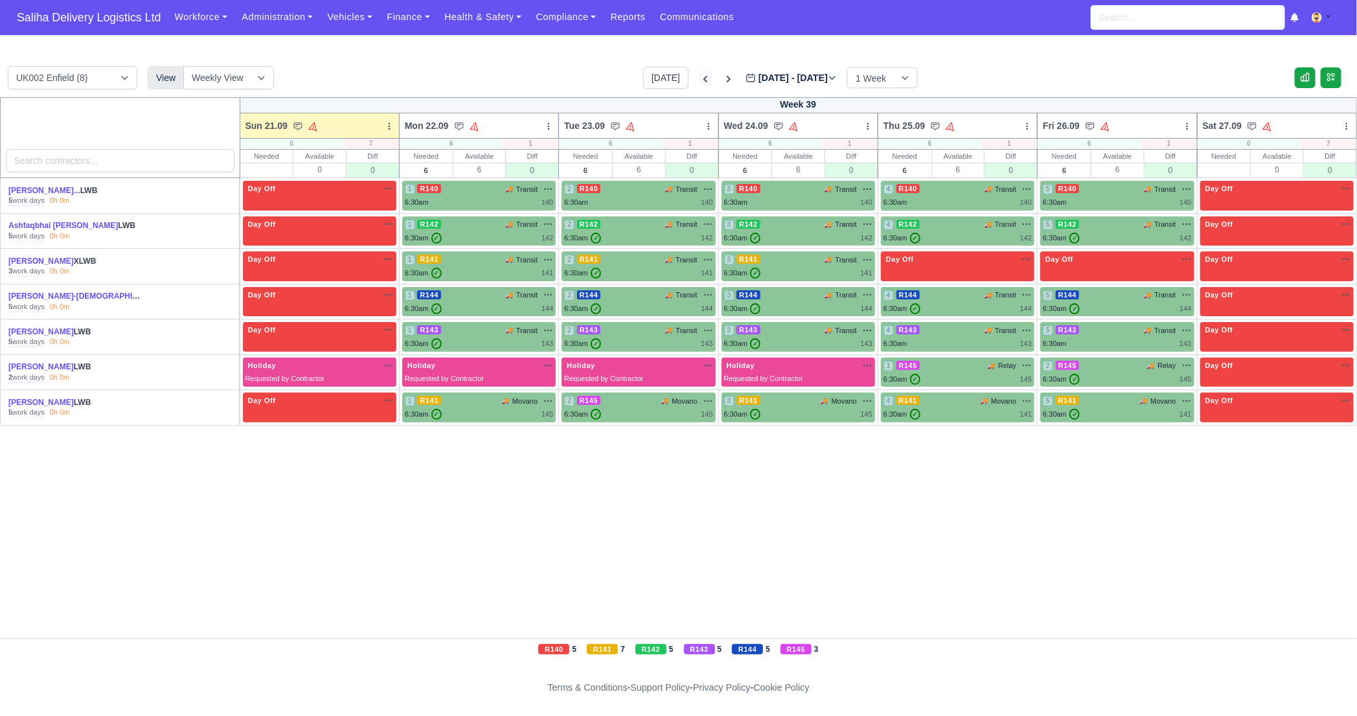
click at [699, 79] on icon at bounding box center [705, 79] width 13 height 13
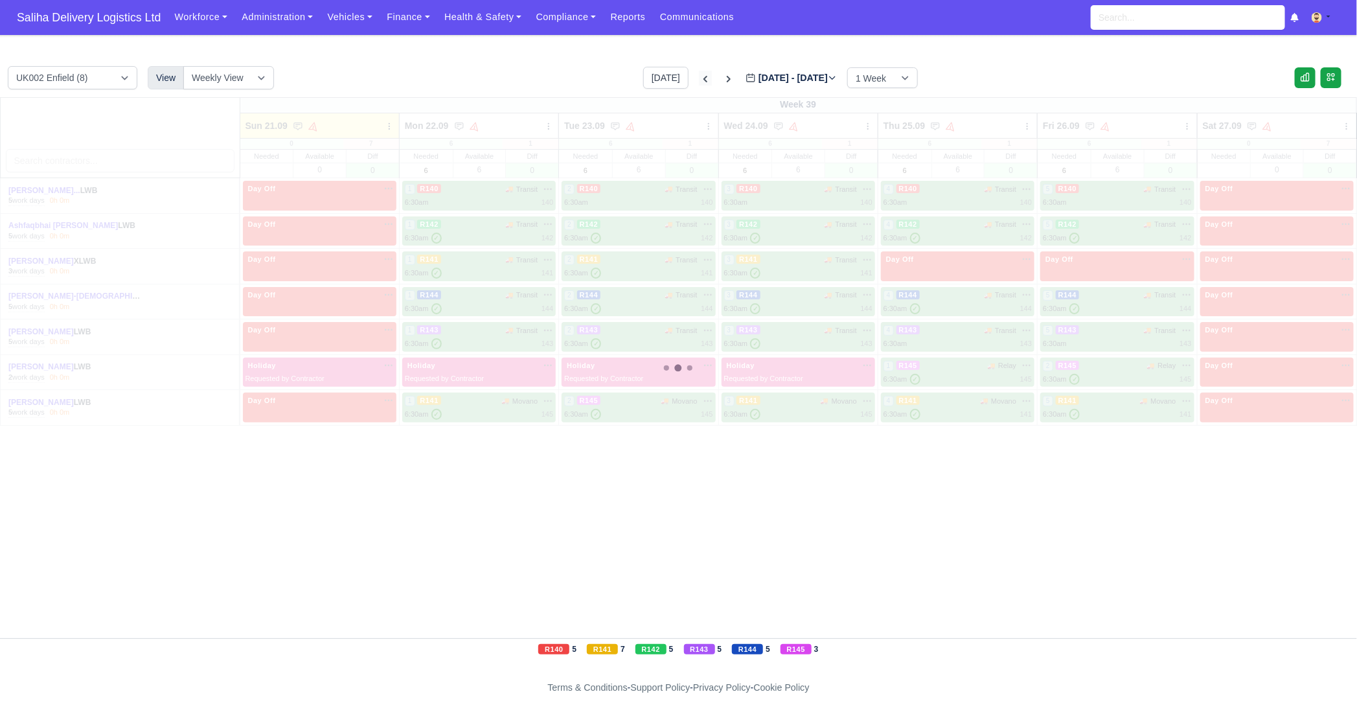
click at [699, 79] on icon at bounding box center [705, 79] width 13 height 13
type input "[DATE]"
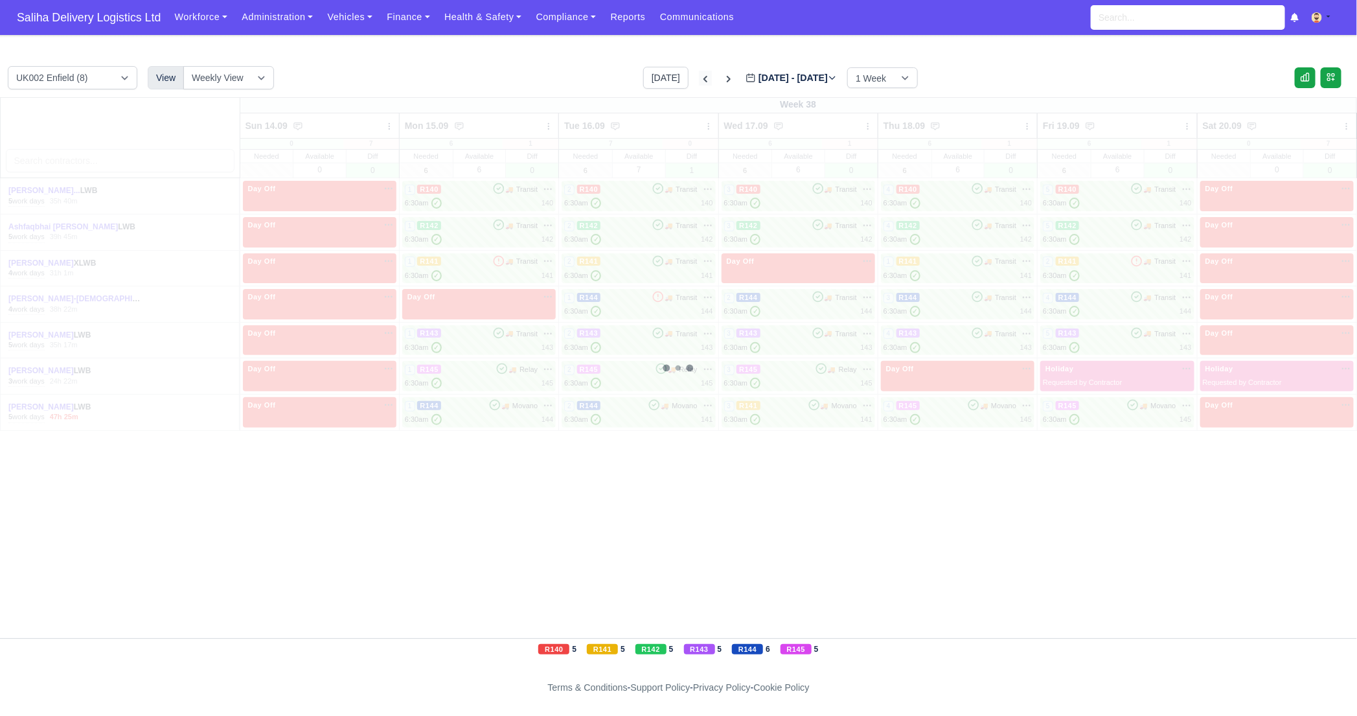
type input "[DATE]"
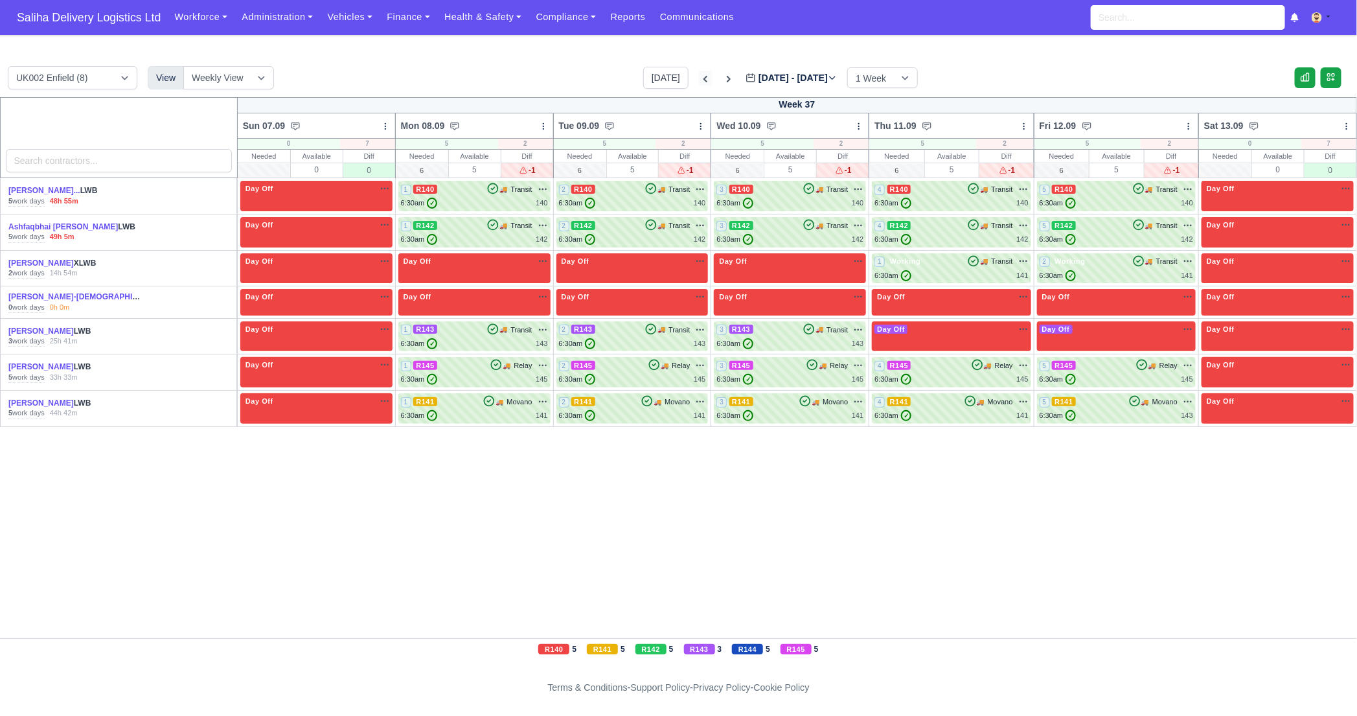
click at [699, 79] on icon at bounding box center [705, 79] width 13 height 13
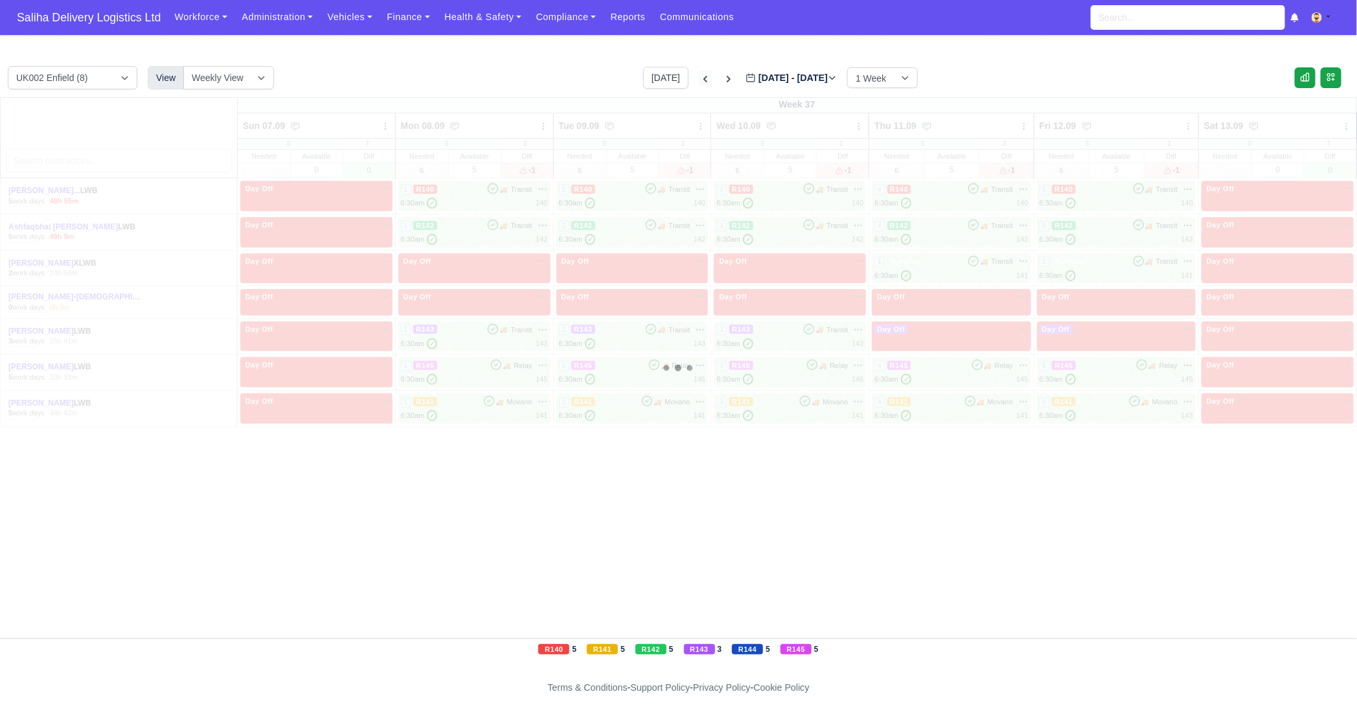
type input "2025-08-31"
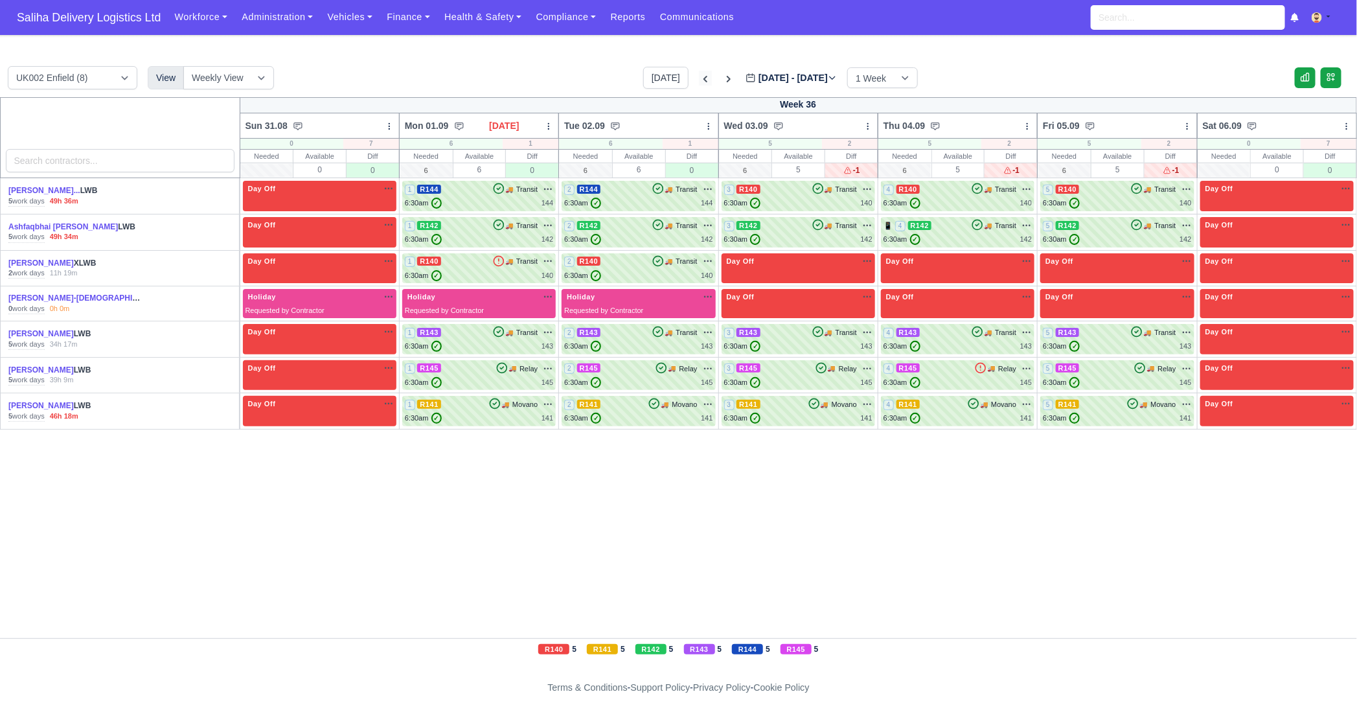
click at [699, 79] on icon at bounding box center [705, 79] width 13 height 13
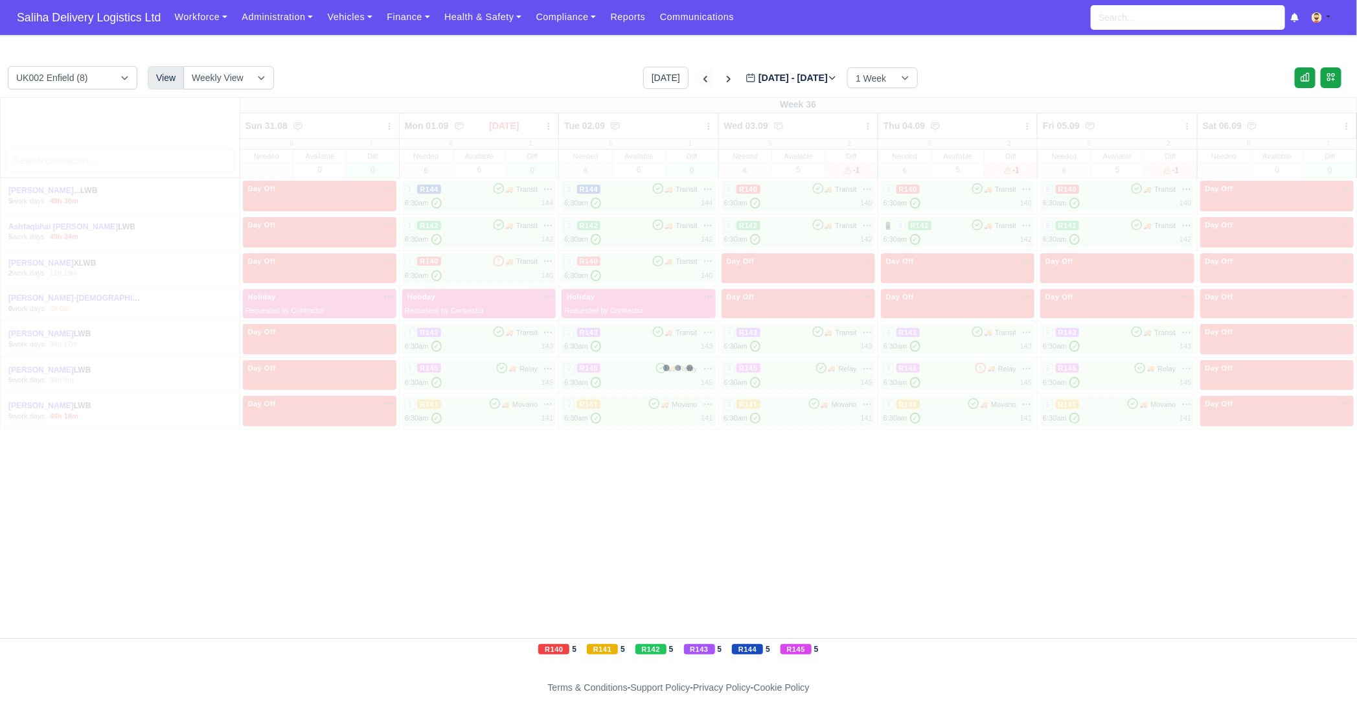
type input "2025-08-24"
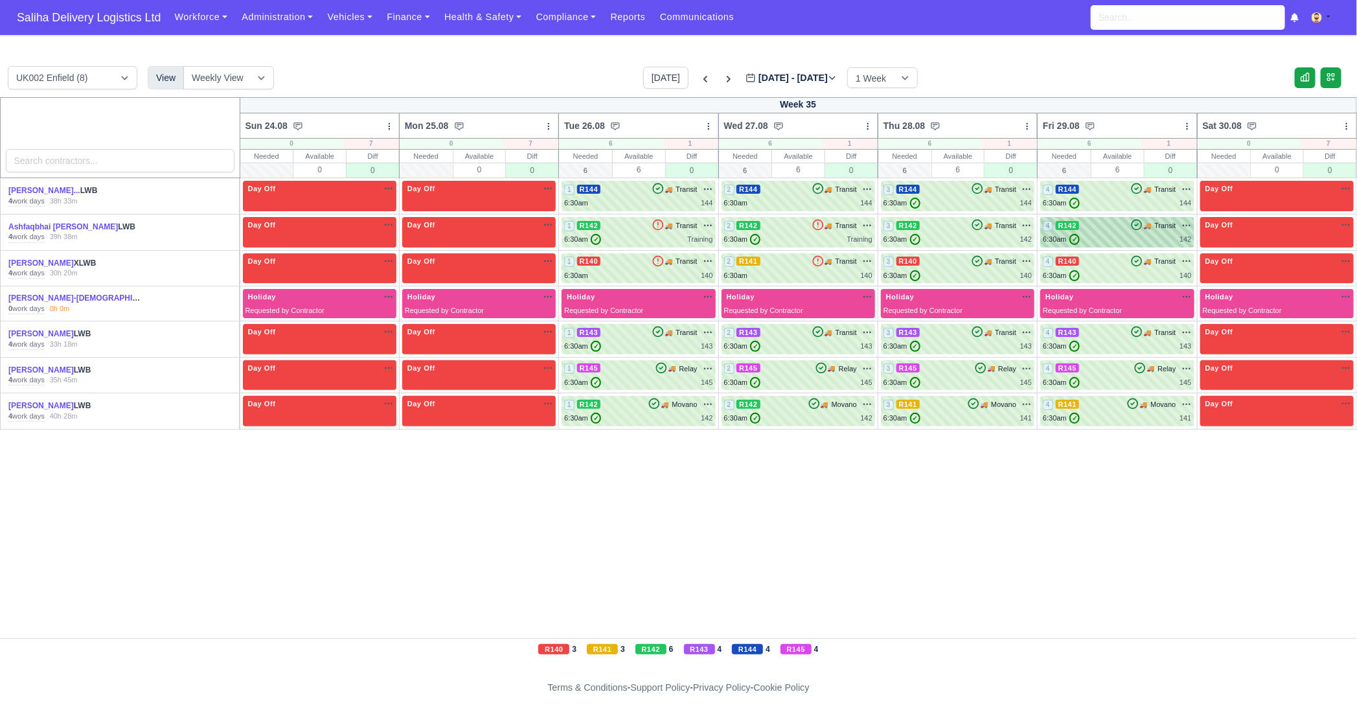
click at [1108, 238] on div "6:30am ✓ 142" at bounding box center [1117, 239] width 148 height 11
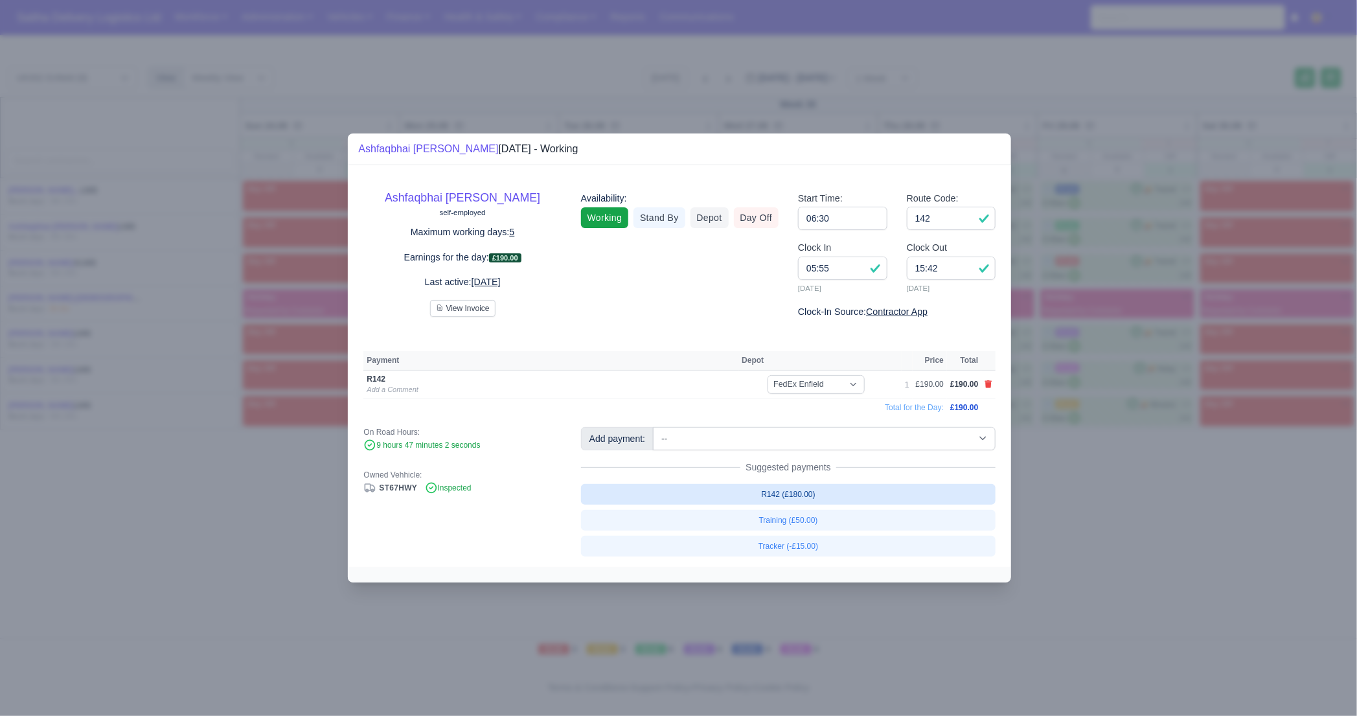
click at [808, 494] on link "R142 (£180.00)" at bounding box center [788, 494] width 415 height 21
select select "1"
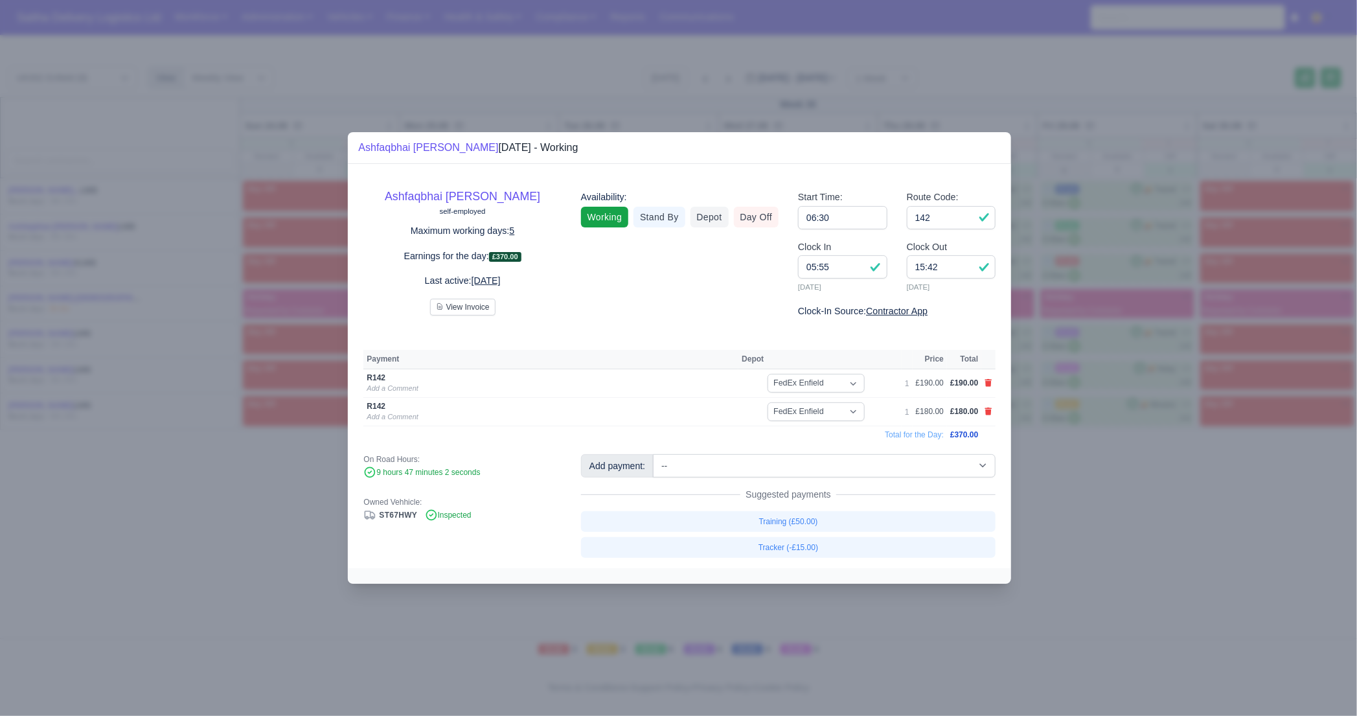
click at [987, 379] on link at bounding box center [988, 383] width 8 height 11
select select
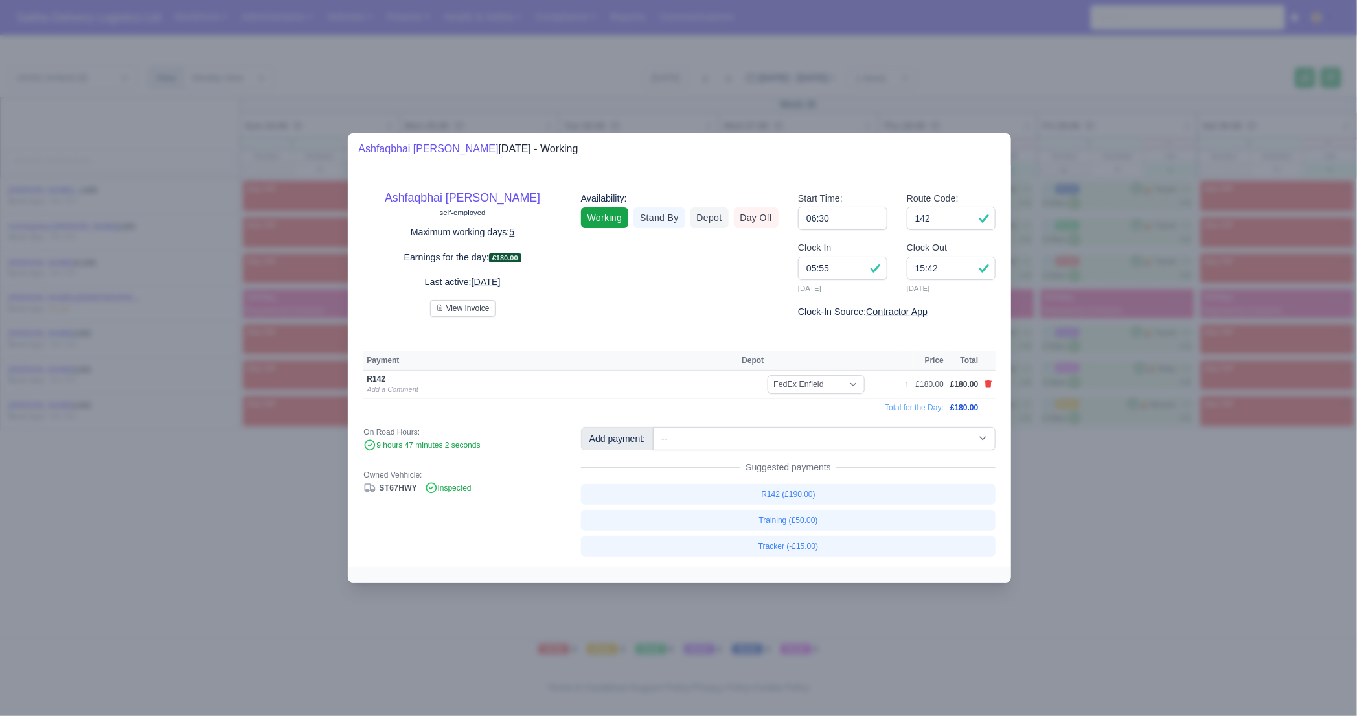
click at [1098, 531] on div at bounding box center [678, 358] width 1357 height 716
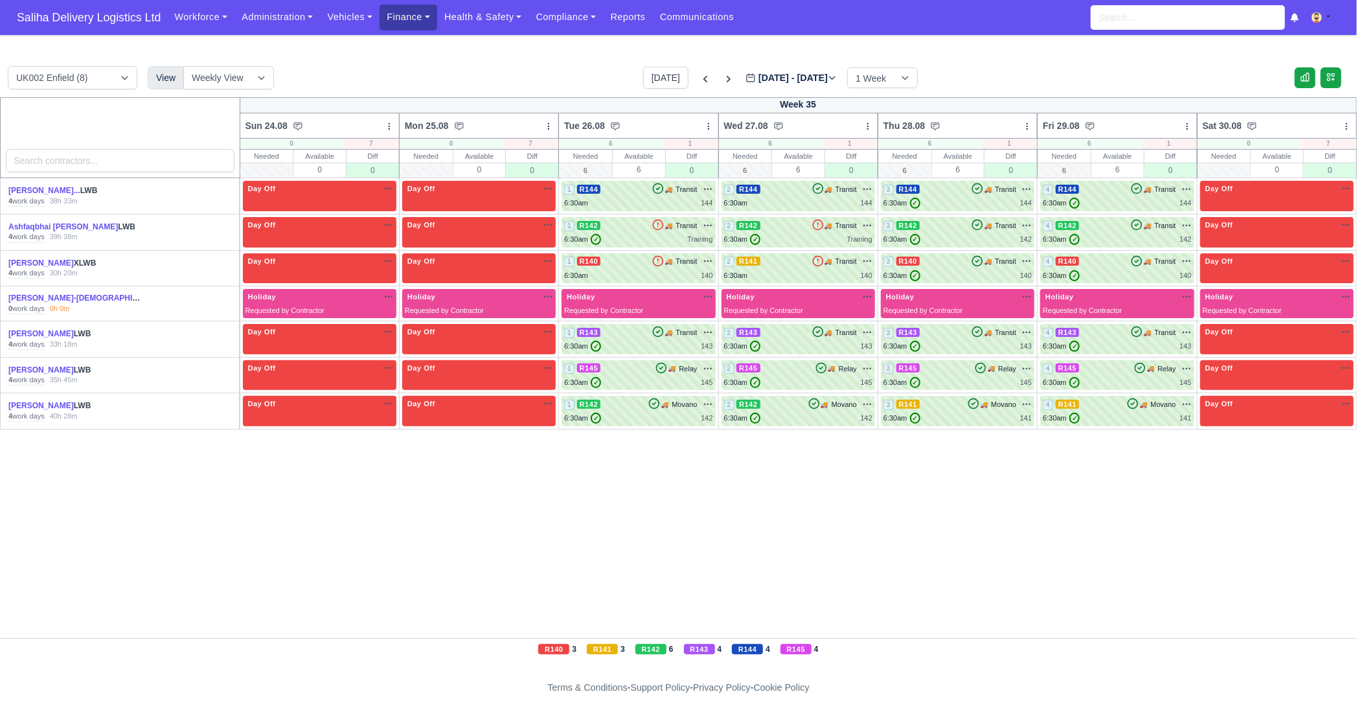
click at [420, 24] on link "Finance" at bounding box center [408, 17] width 58 height 25
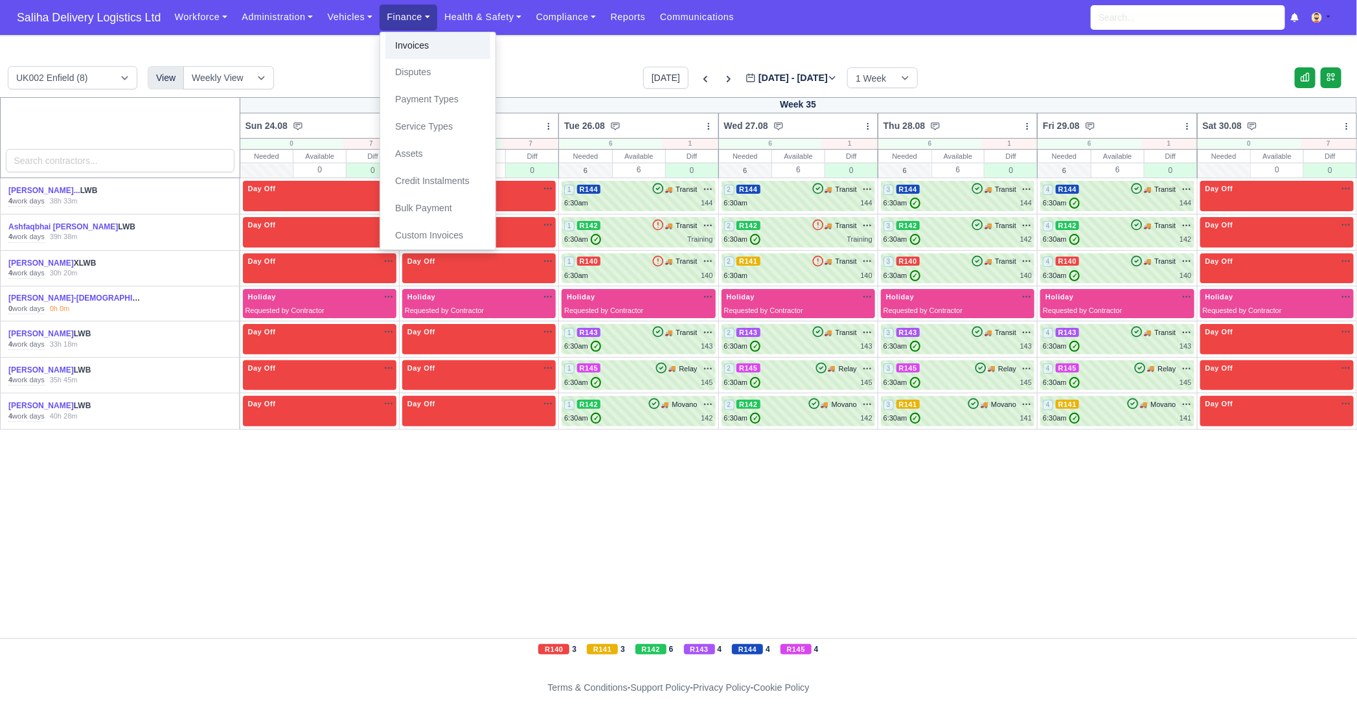
click at [414, 41] on link "Invoices" at bounding box center [437, 45] width 105 height 27
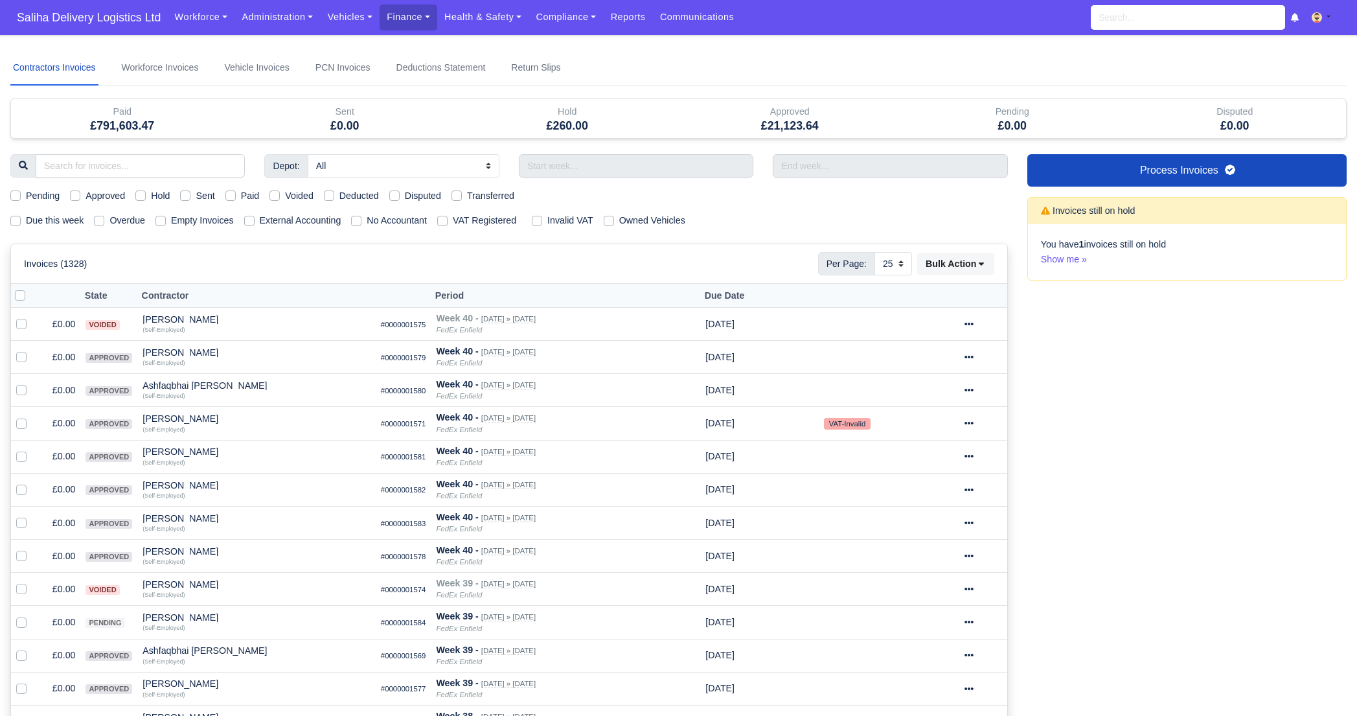
select select "25"
click at [85, 197] on label "Approved" at bounding box center [104, 195] width 39 height 15
click at [80, 197] on input "Approved" at bounding box center [75, 193] width 10 height 10
checkbox input "true"
click at [26, 219] on label "Due this week" at bounding box center [55, 220] width 58 height 15
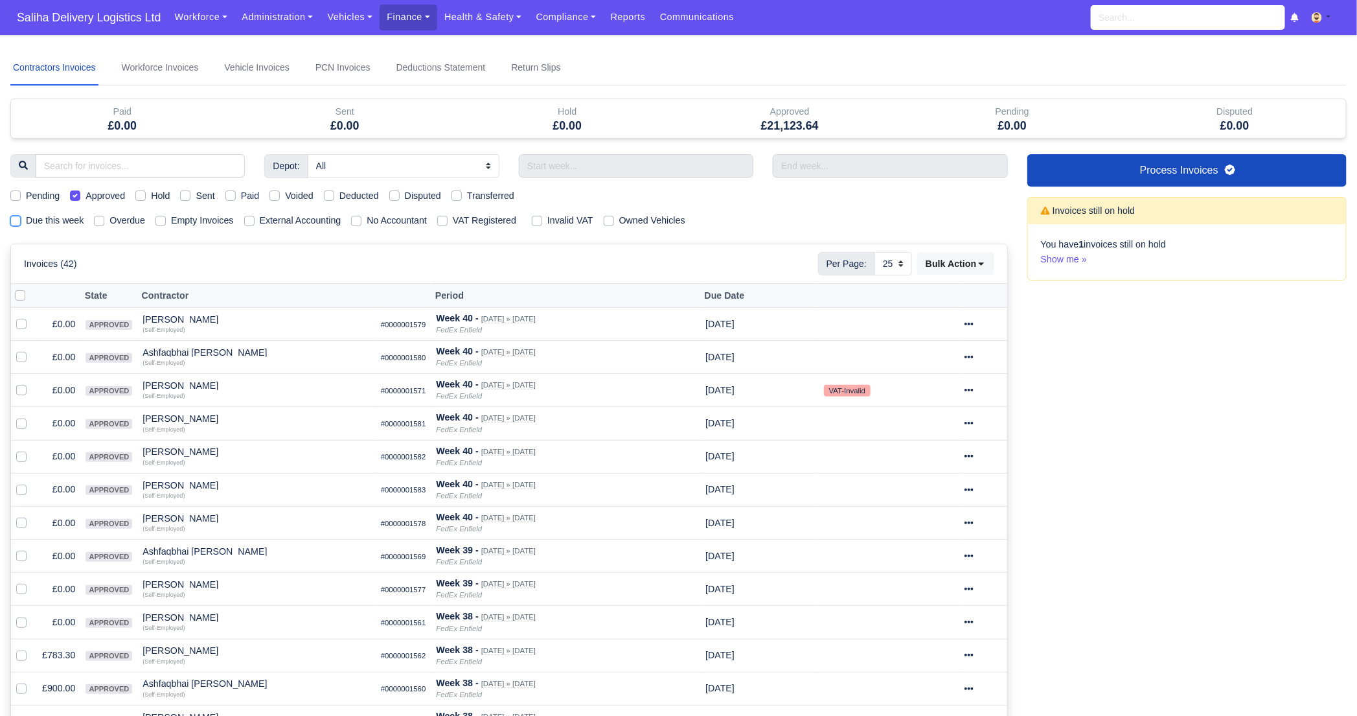
click at [14, 219] on input "Due this week" at bounding box center [15, 218] width 10 height 10
checkbox input "true"
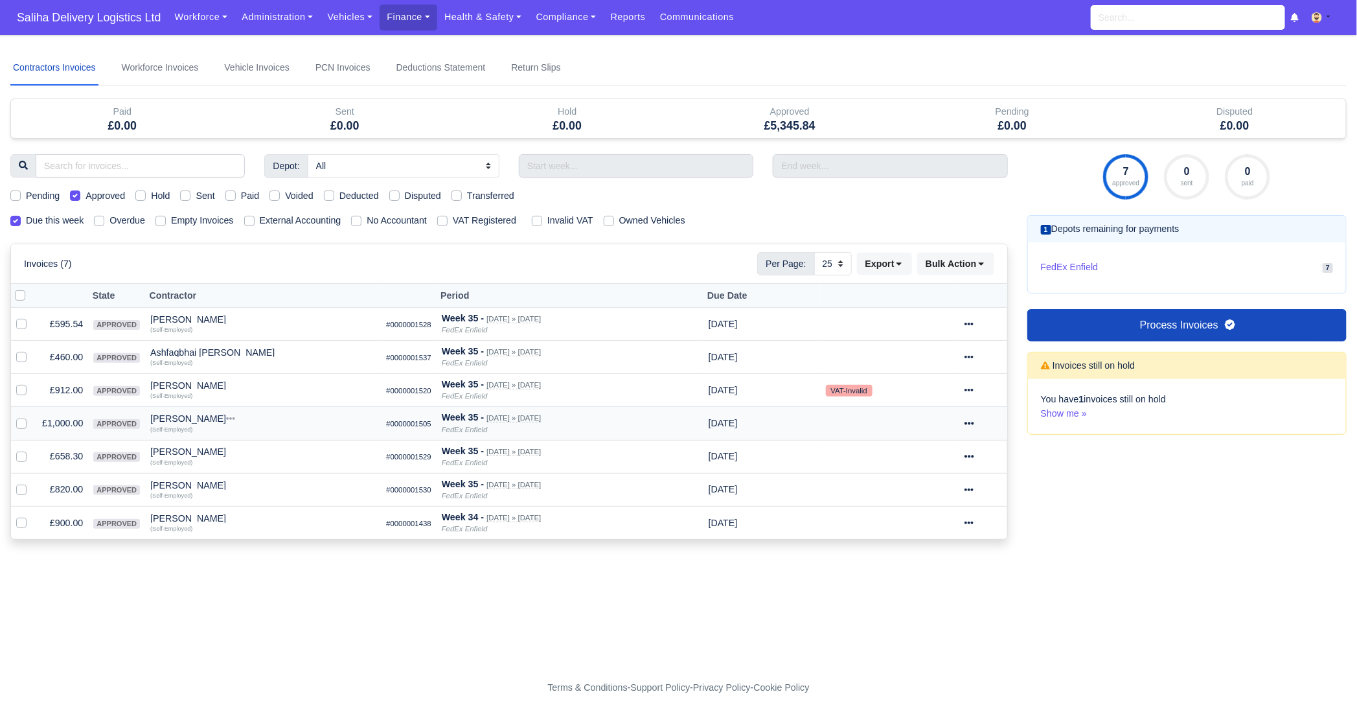
click at [973, 425] on icon at bounding box center [968, 422] width 9 height 9
click at [947, 457] on link "Show Invoice" at bounding box center [934, 463] width 115 height 20
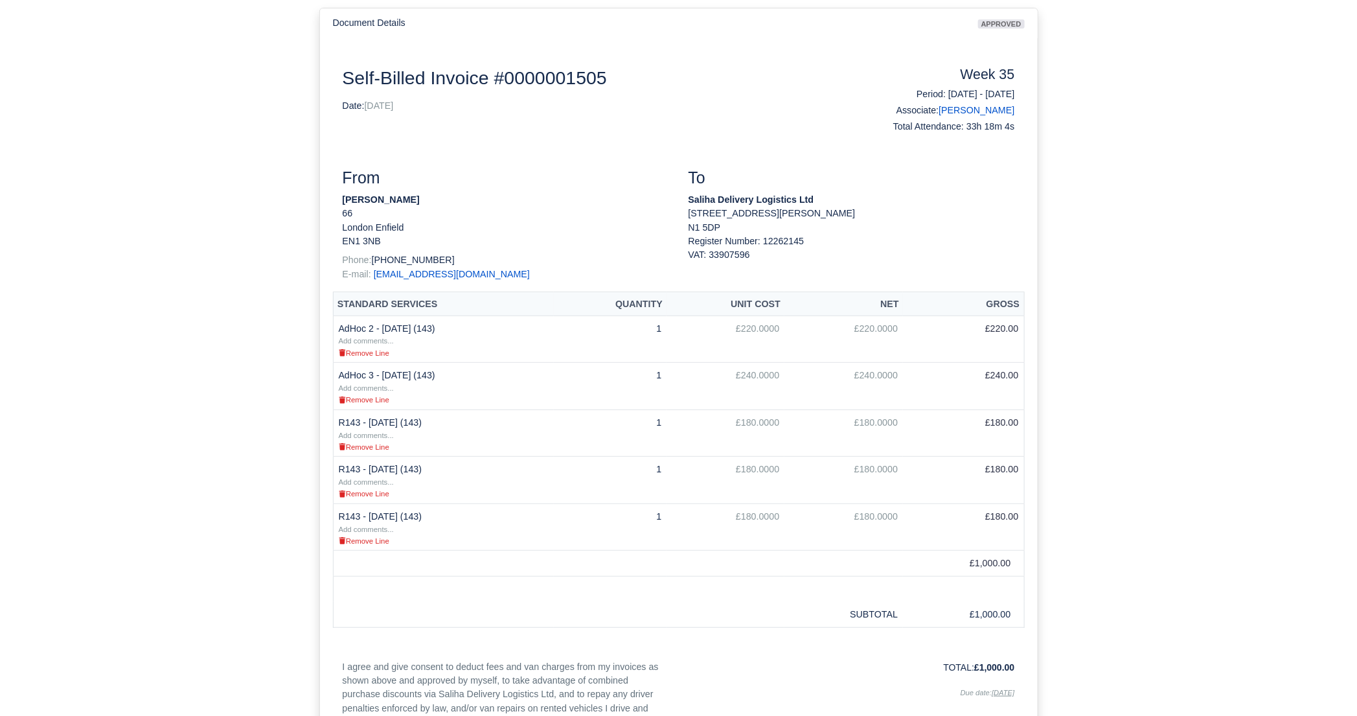
scroll to position [167, 0]
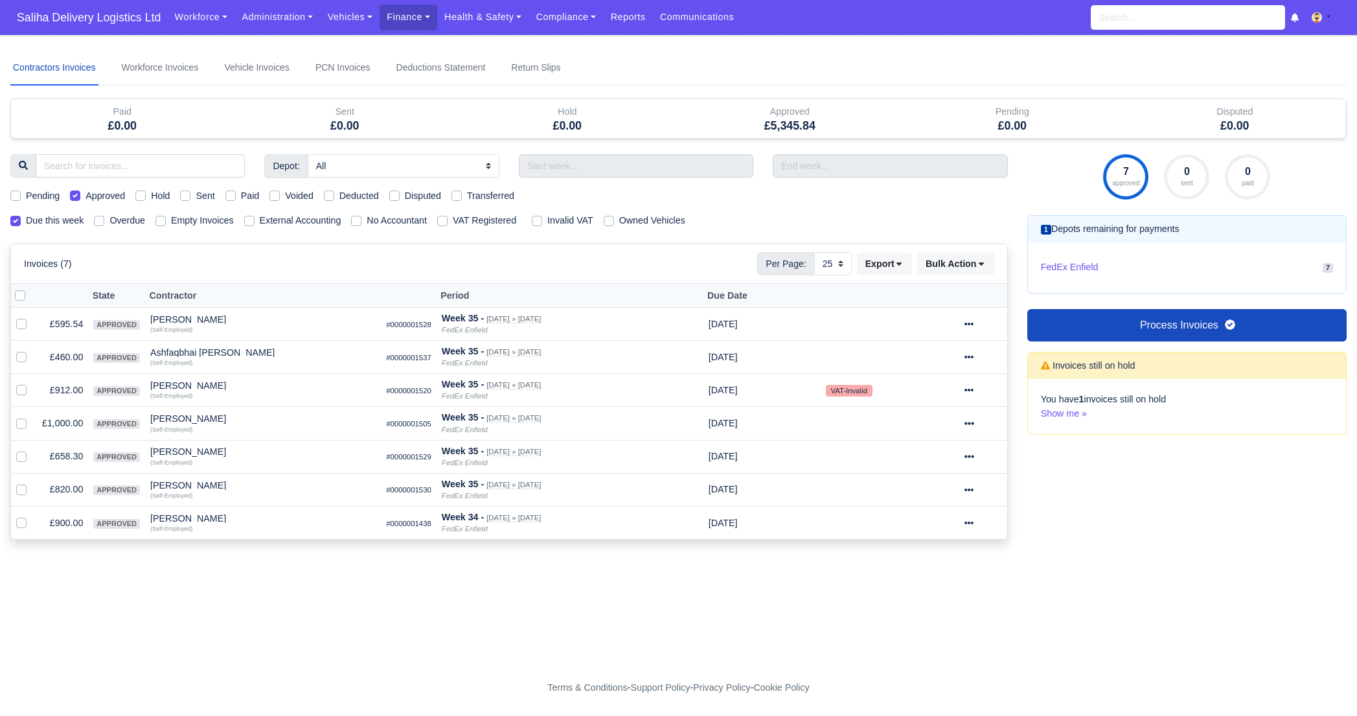
select select "25"
click at [984, 457] on div at bounding box center [982, 456] width 37 height 15
click at [965, 493] on link "Show Invoice" at bounding box center [934, 496] width 115 height 20
select select "25"
click at [973, 422] on icon at bounding box center [968, 422] width 9 height 9
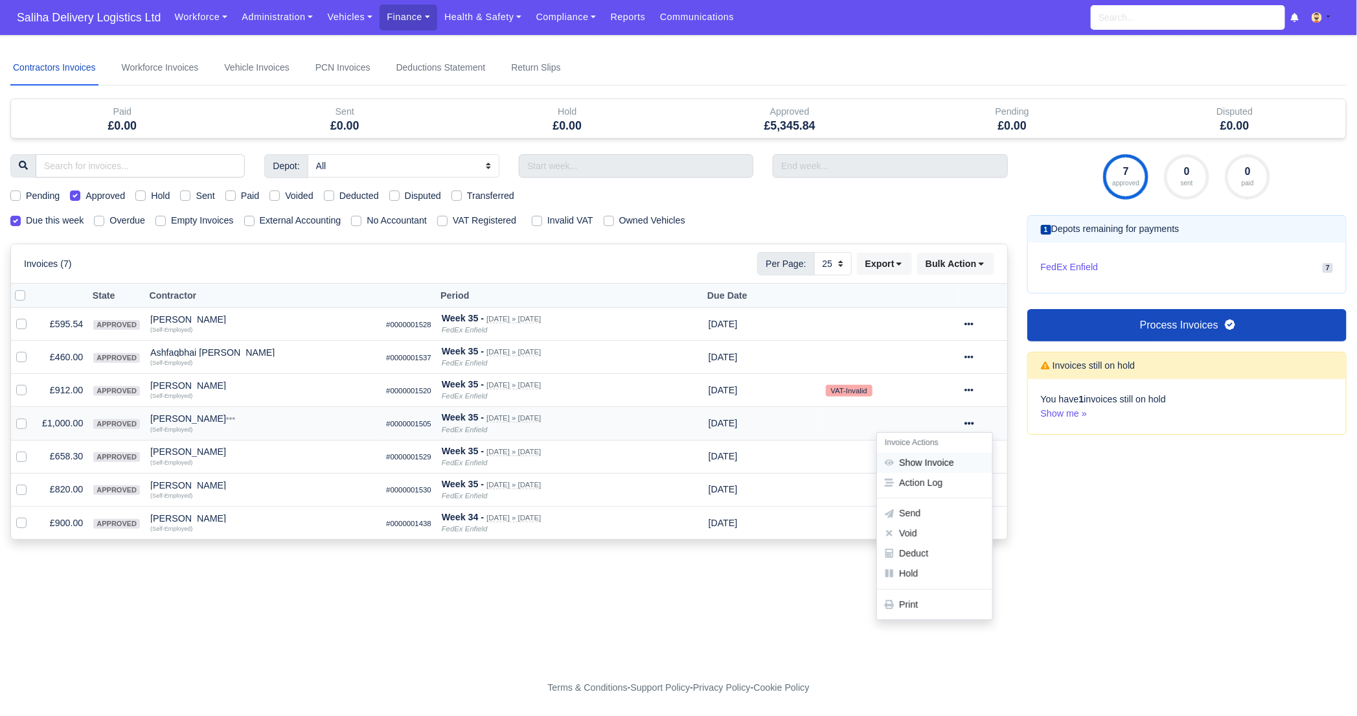
click at [956, 462] on link "Show Invoice" at bounding box center [934, 463] width 115 height 20
select select "25"
click at [986, 488] on div at bounding box center [982, 489] width 37 height 15
click at [938, 528] on link "Show Invoice" at bounding box center [934, 529] width 115 height 20
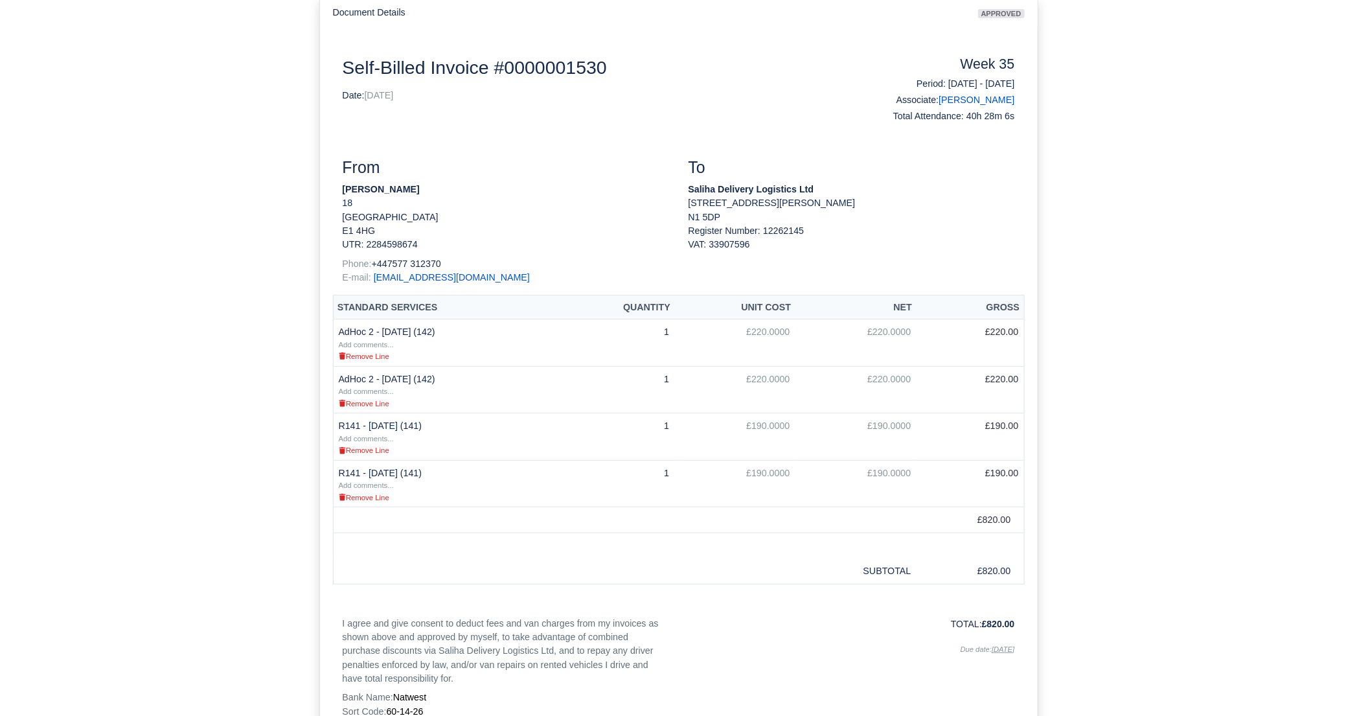
scroll to position [134, 0]
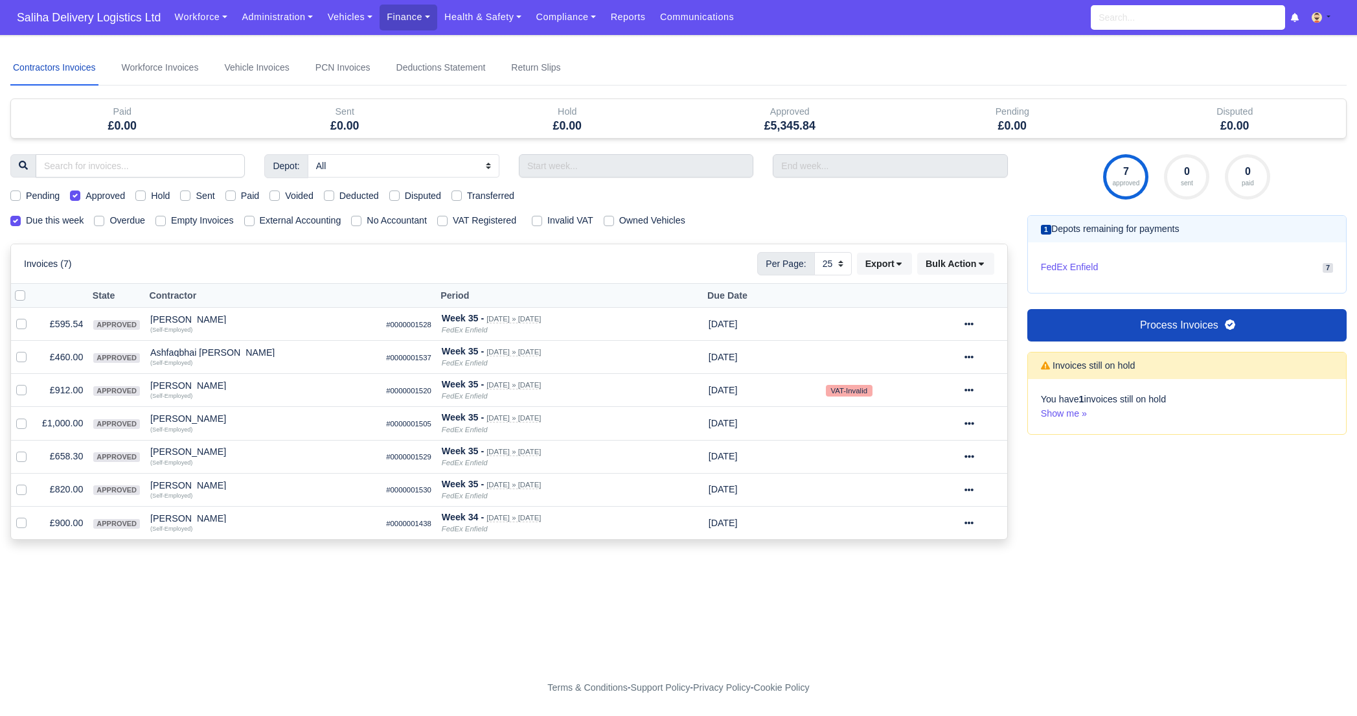
select select "25"
click at [982, 523] on div at bounding box center [982, 522] width 37 height 15
click at [949, 359] on link "Show Invoice" at bounding box center [934, 359] width 115 height 20
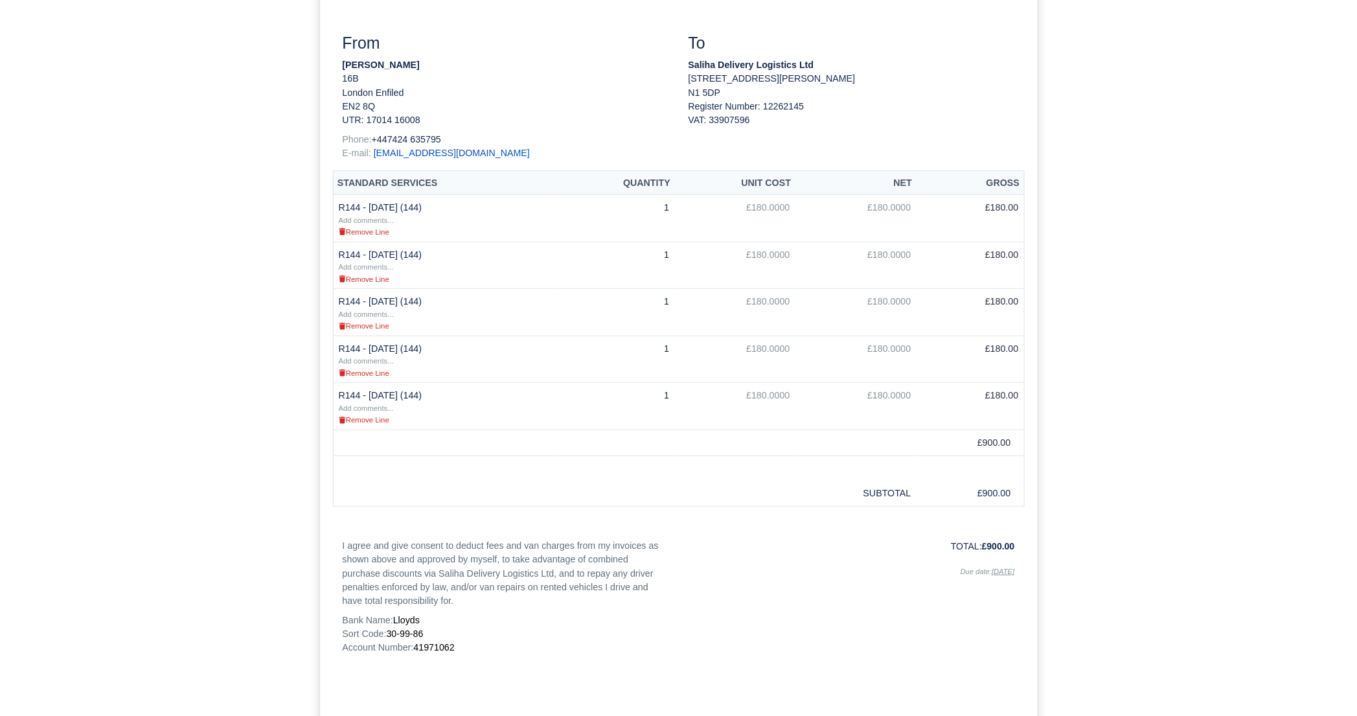
scroll to position [247, 0]
